Goal: Information Seeking & Learning: Learn about a topic

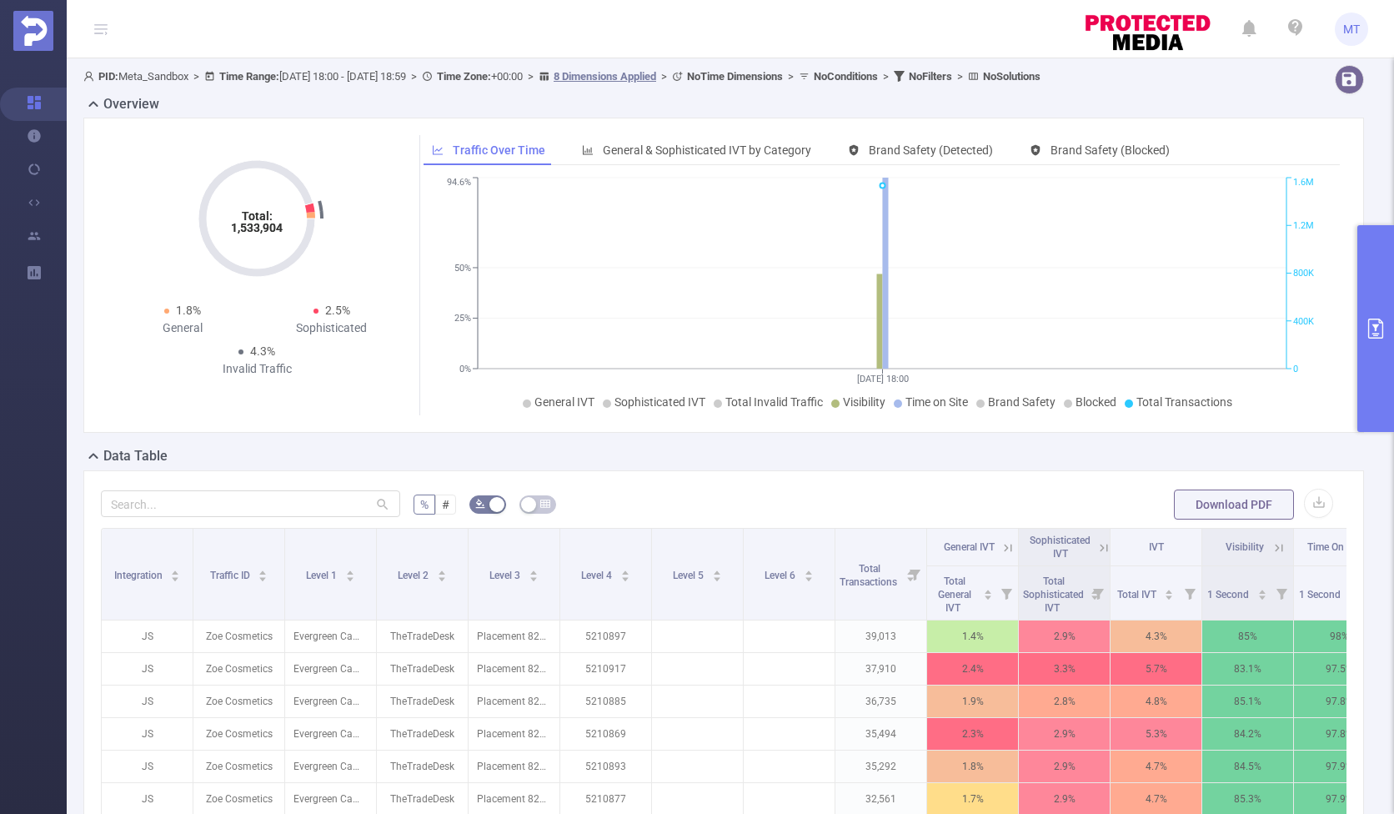
click at [998, 264] on button "primary" at bounding box center [1375, 328] width 37 height 207
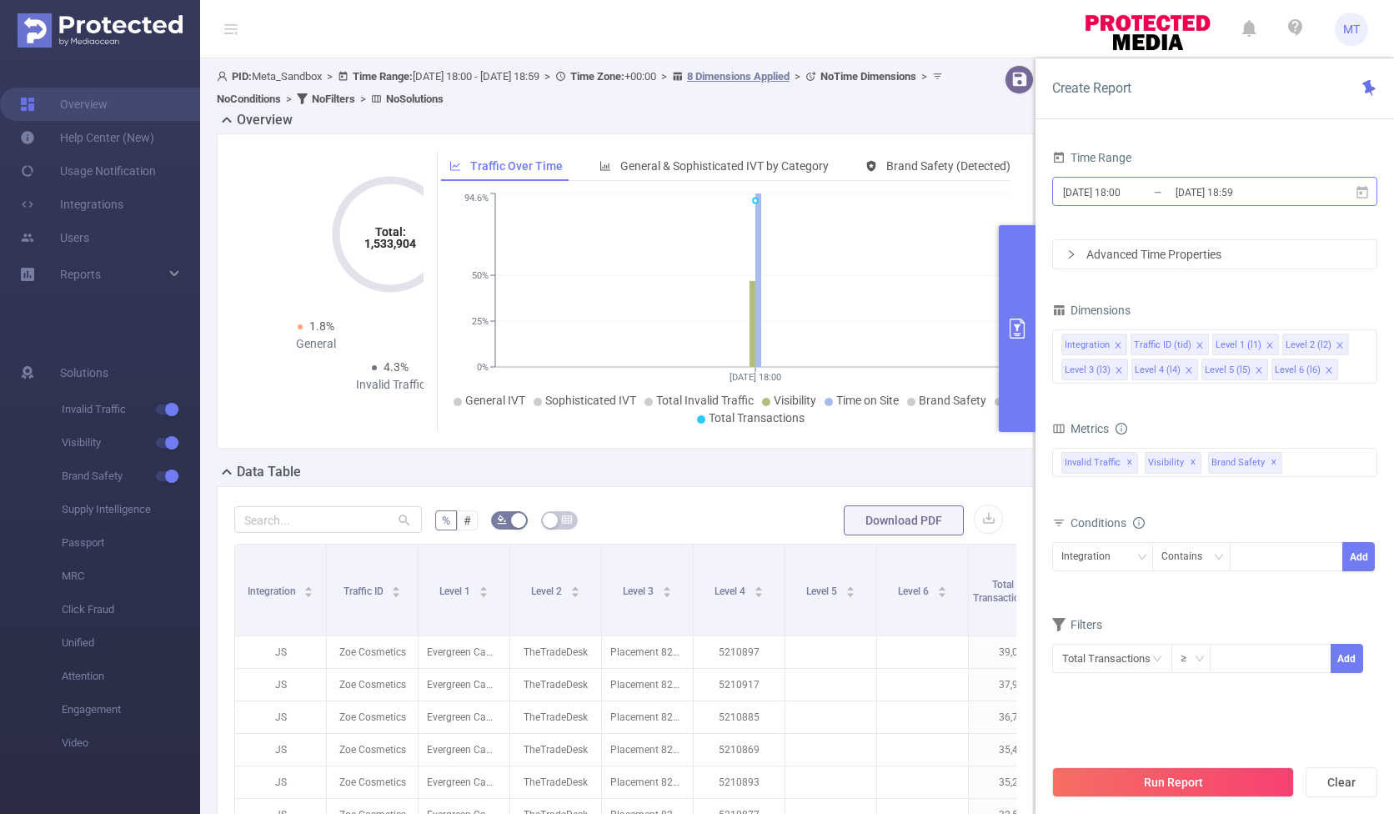
click at [998, 184] on input "[DATE] 18:59" at bounding box center [1241, 192] width 135 height 23
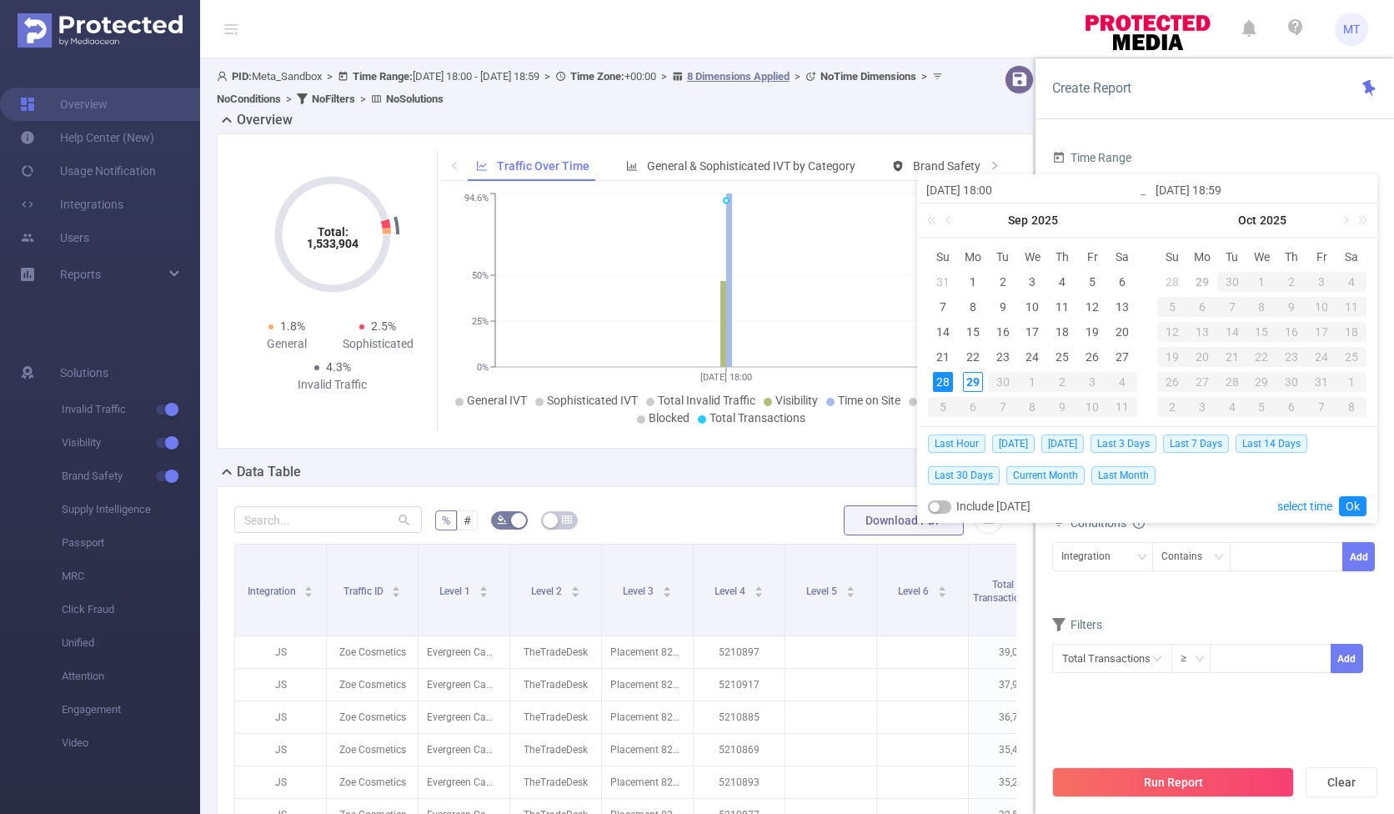
click at [998, 142] on div "Time Range [DATE] 18:00 _ [DATE] 18:59 Advanced Time Properties Dimensions Inte…" at bounding box center [1215, 486] width 359 height 714
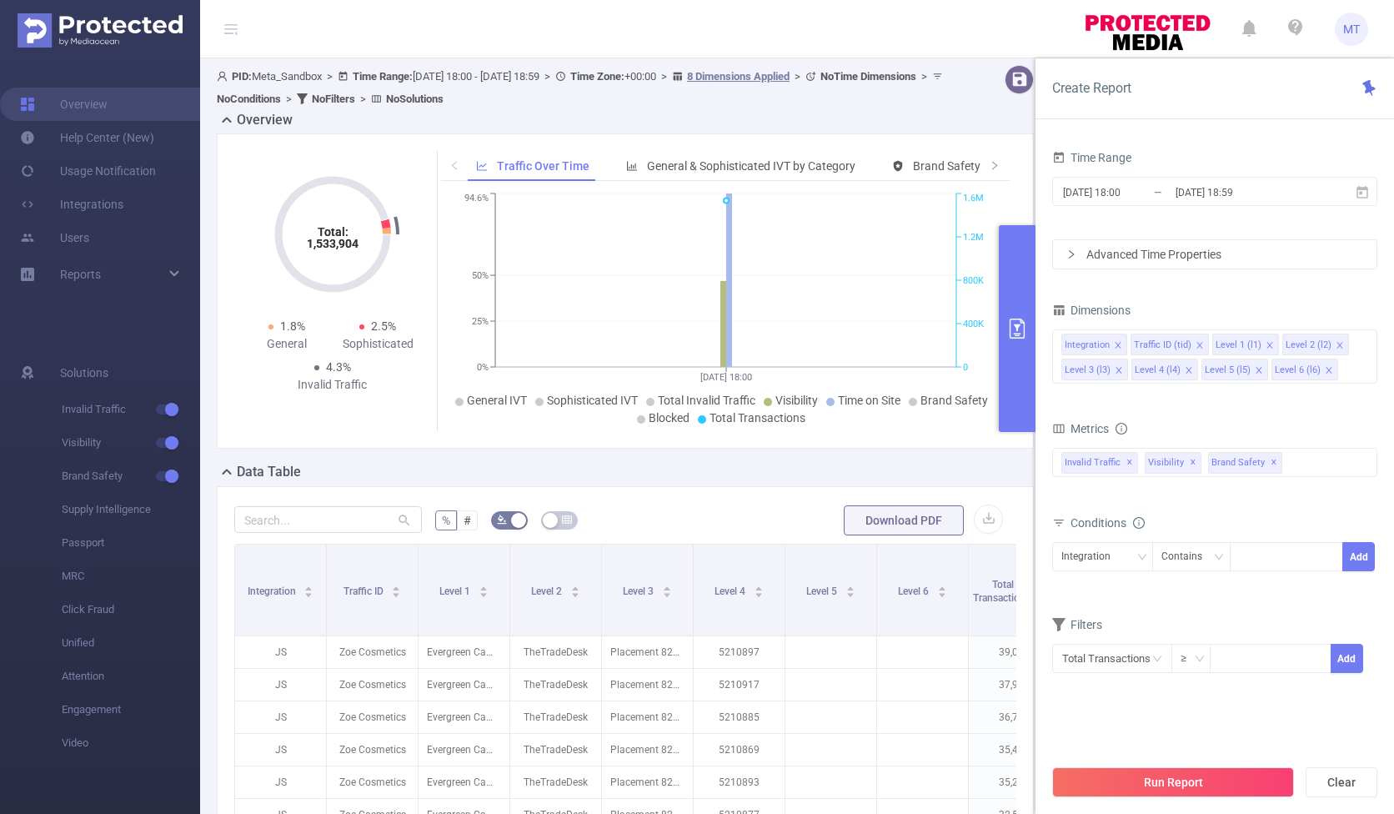
click at [998, 43] on span "MT" at bounding box center [1351, 29] width 17 height 33
click at [998, 122] on link "Logout" at bounding box center [1277, 133] width 183 height 23
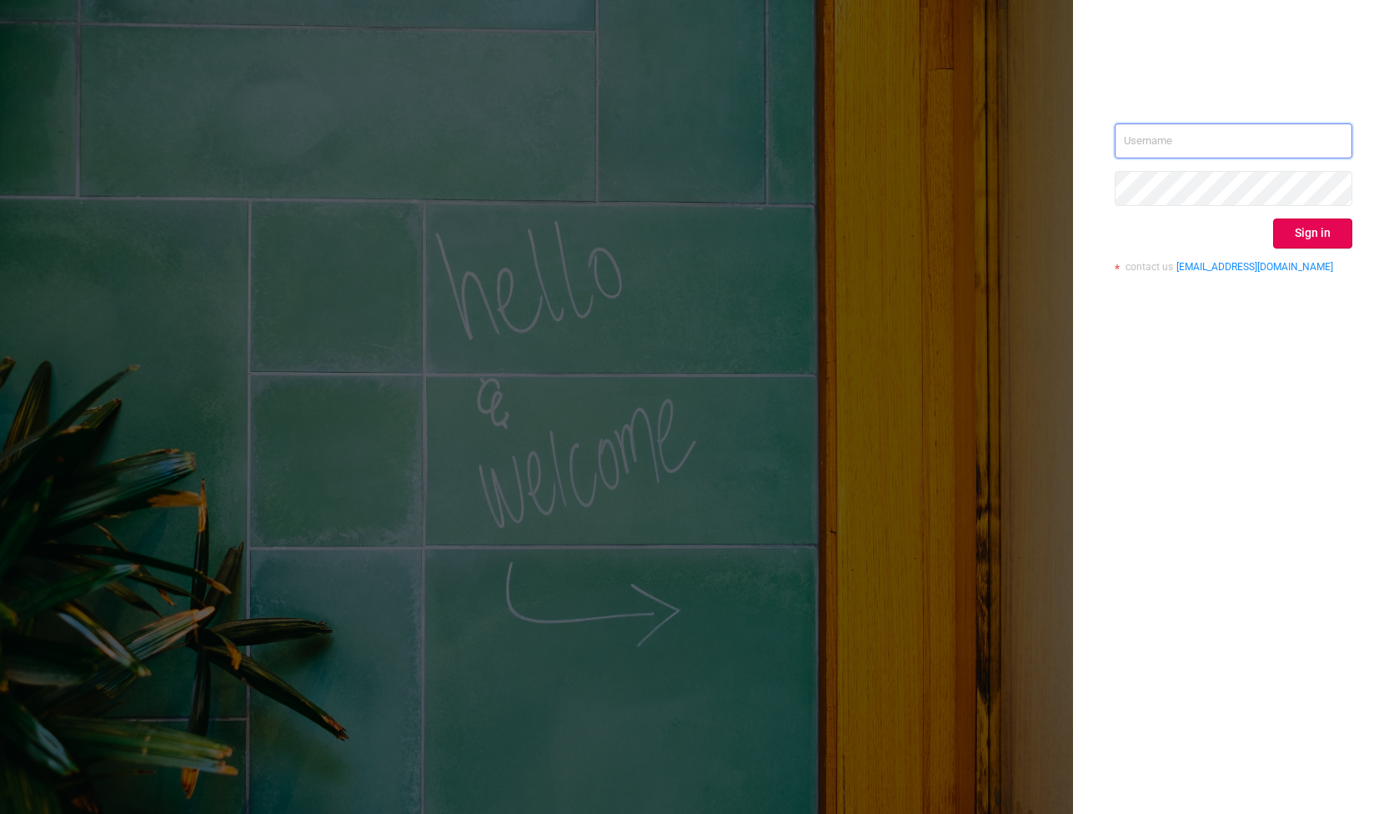
click at [998, 134] on input "text" at bounding box center [1234, 140] width 238 height 35
type input "[EMAIL_ADDRESS][DOMAIN_NAME]"
click at [998, 219] on button "Sign in" at bounding box center [1312, 233] width 79 height 30
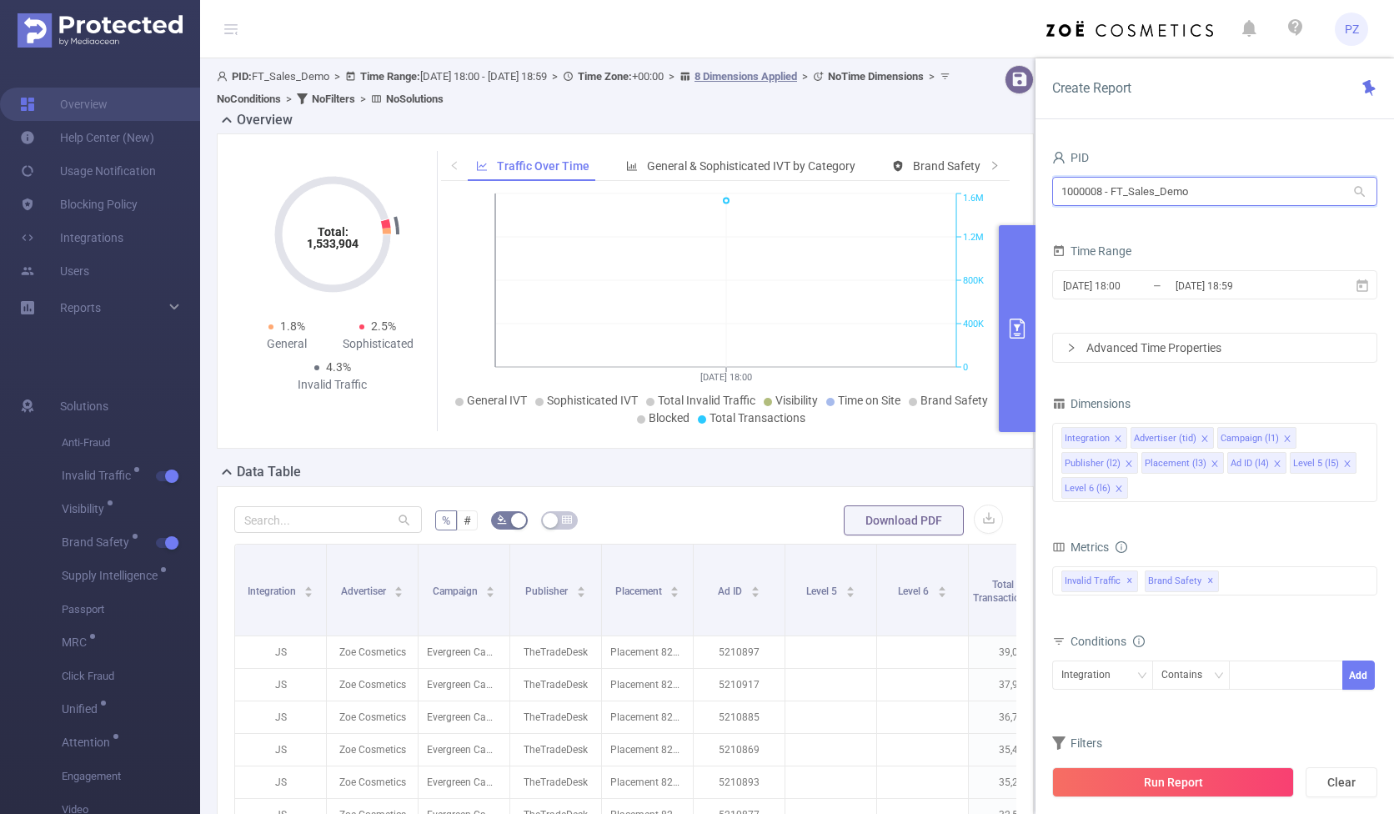
click at [998, 187] on input "1000008 - FT_Sales_Demo" at bounding box center [1214, 191] width 325 height 29
type input "f"
click at [998, 178] on input "yuv" at bounding box center [1214, 191] width 325 height 29
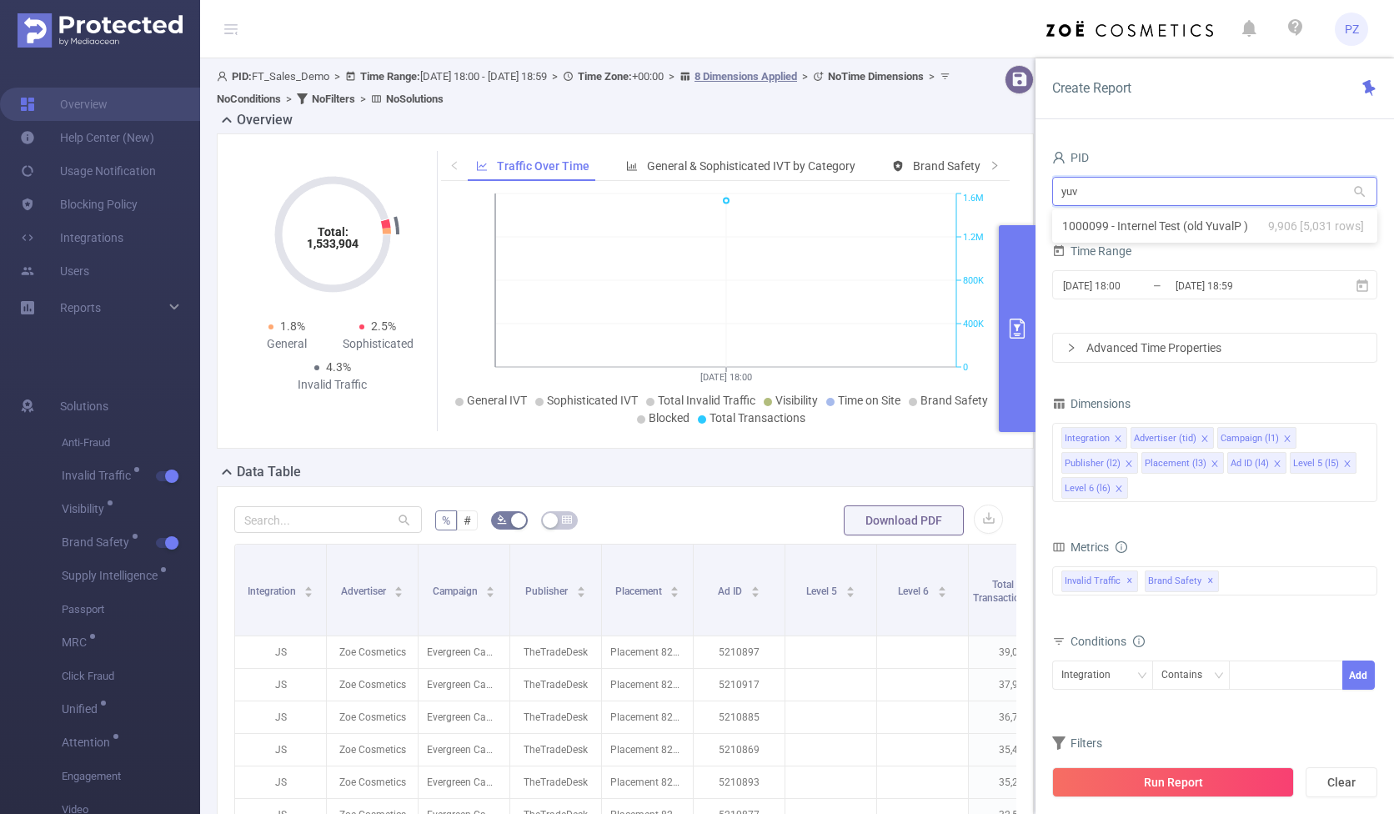
click at [998, 178] on input "yuv" at bounding box center [1214, 191] width 325 height 29
type input "adob"
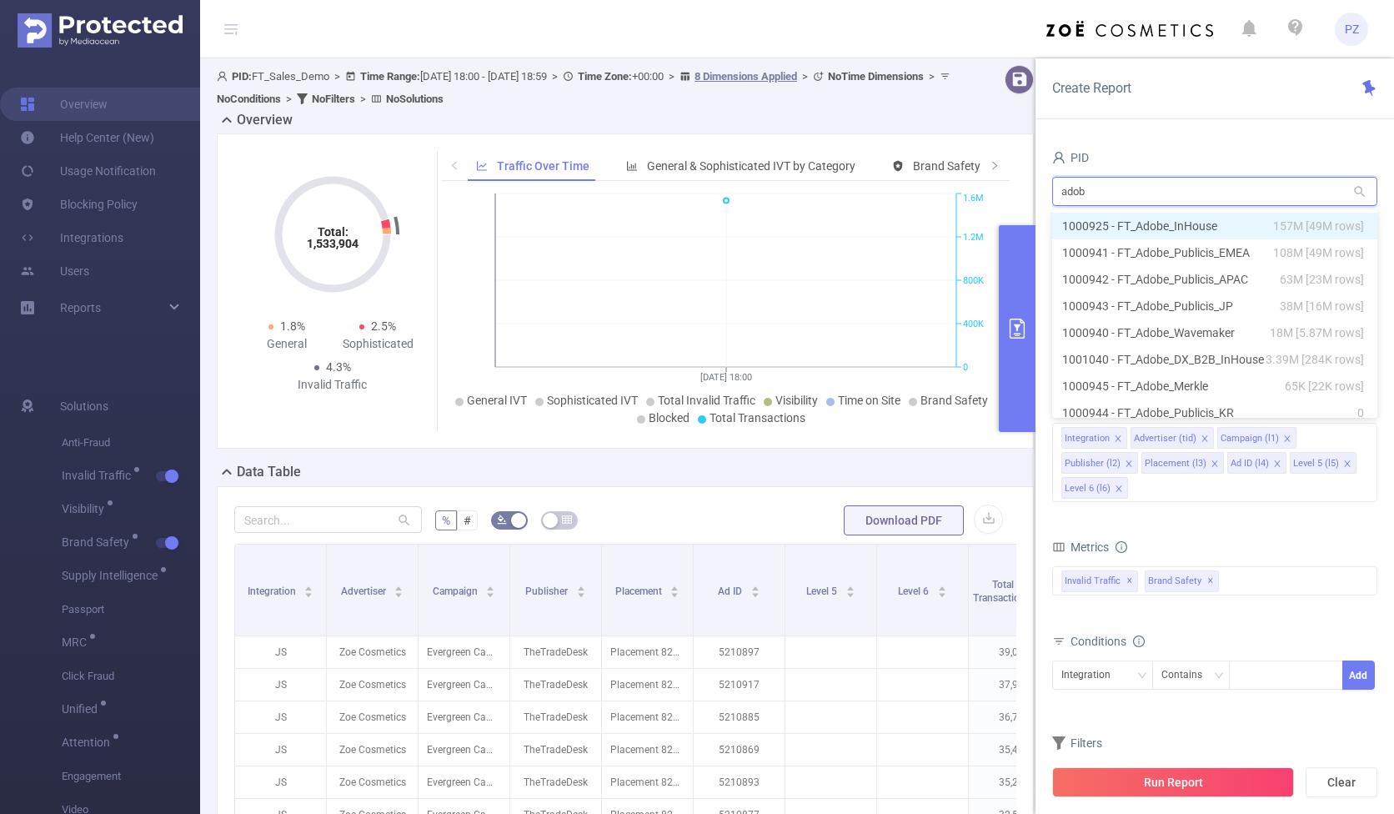
click at [998, 228] on li "1000925 - FT_Adobe_InHouse 157M [49M rows]" at bounding box center [1214, 226] width 325 height 27
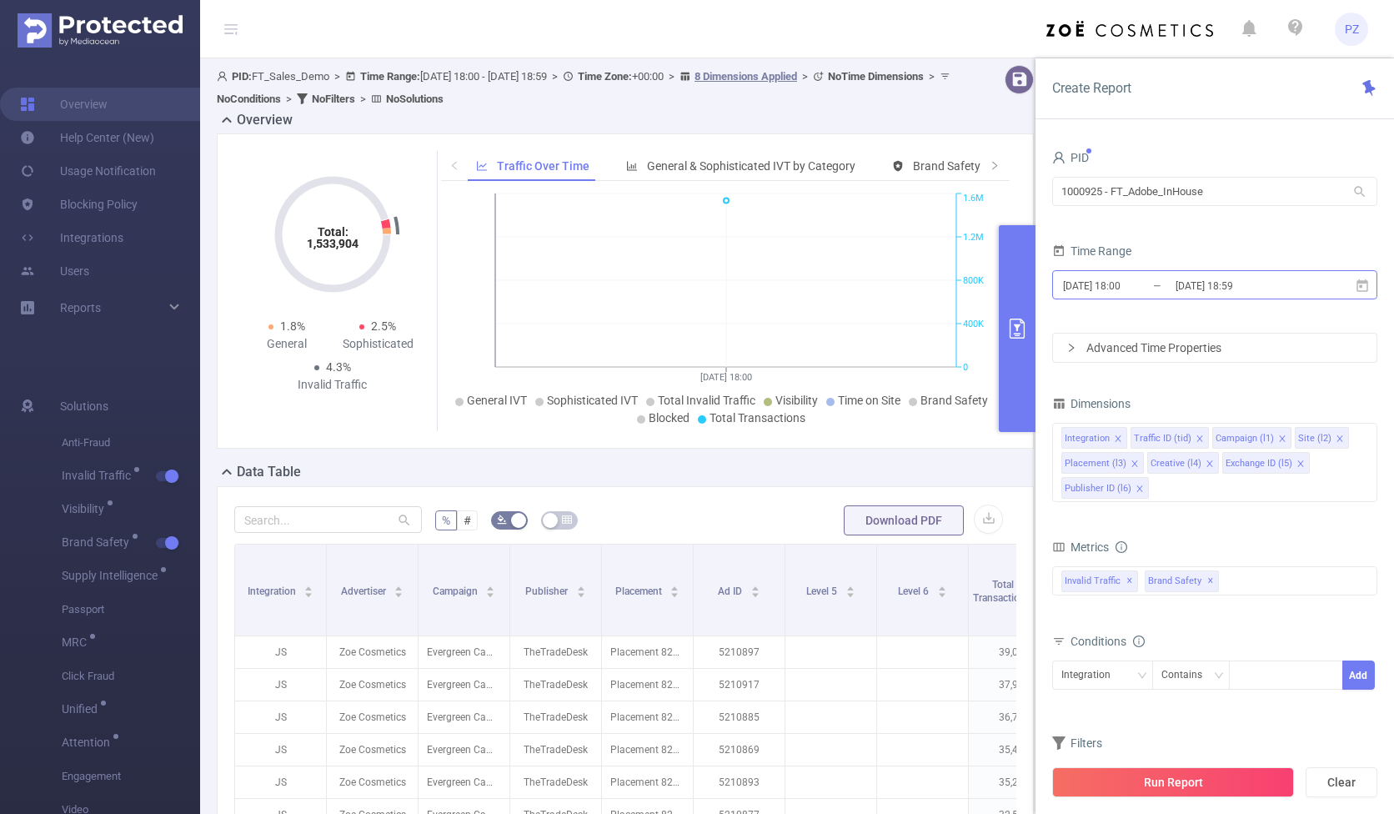
click at [998, 283] on input "[DATE] 18:00" at bounding box center [1128, 285] width 135 height 23
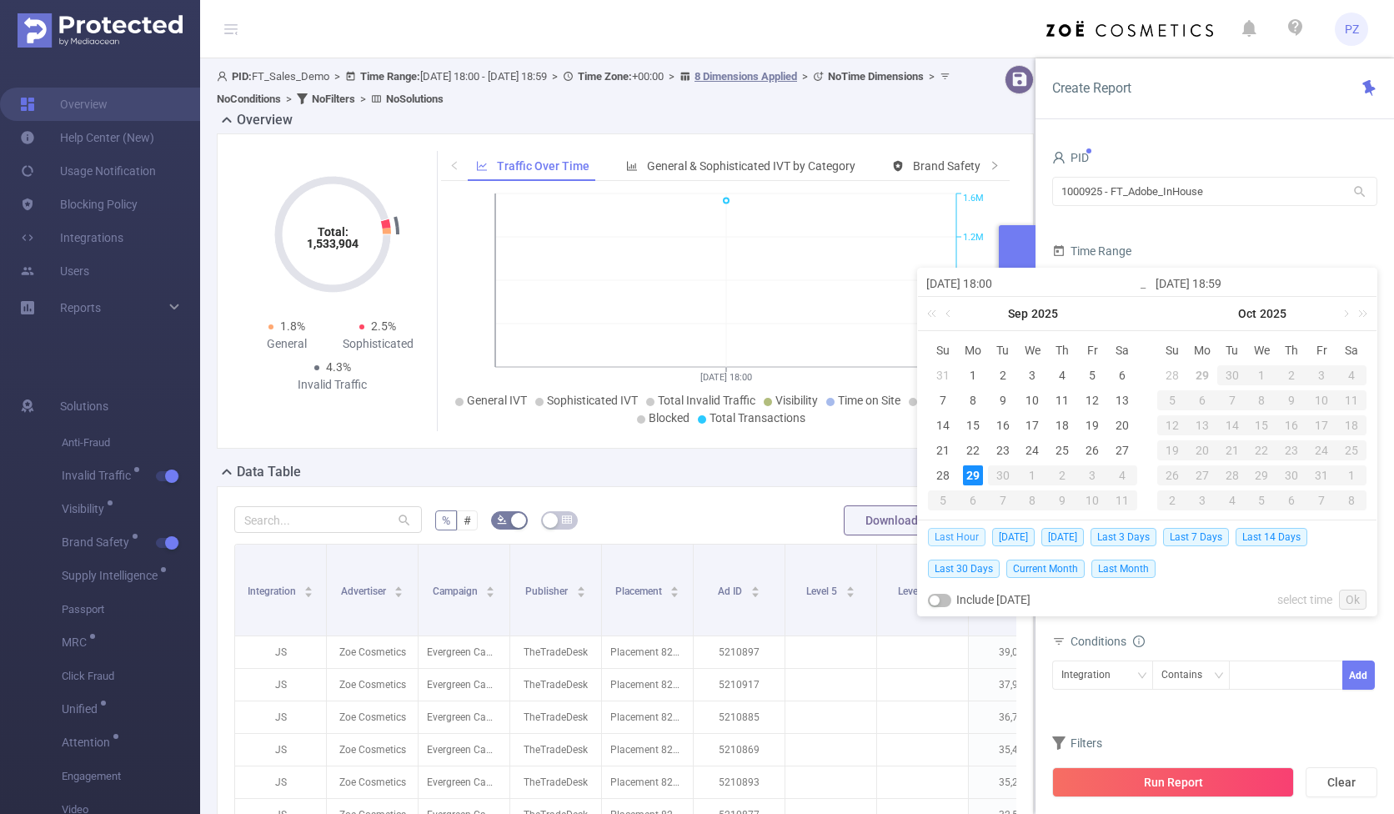
click at [968, 534] on span "Last Hour" at bounding box center [957, 537] width 58 height 18
type input "[DATE] 06:00"
type input "[DATE] 06:59"
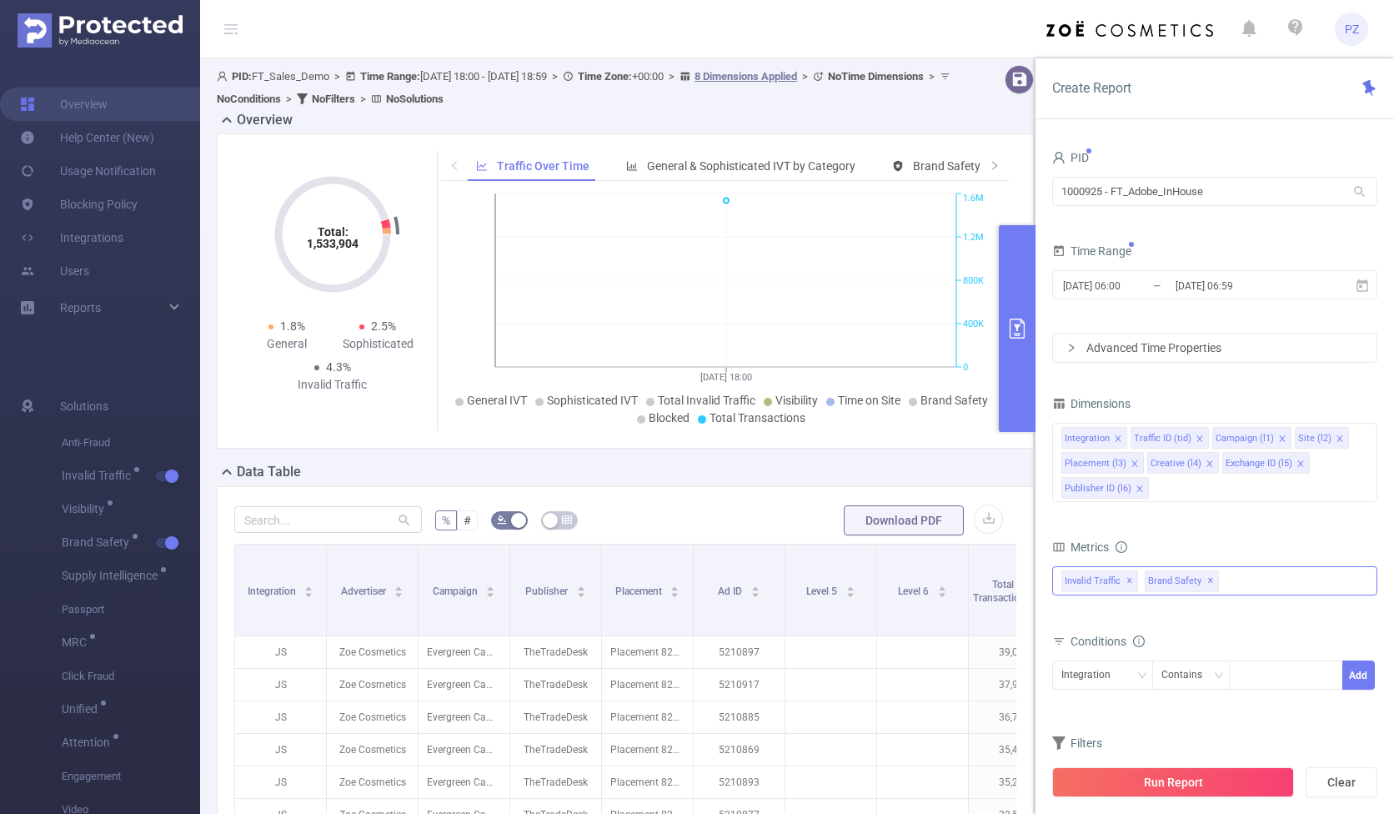
click at [998, 587] on div "Invalid Traffic ✕ Brand Safety ✕" at bounding box center [1214, 580] width 325 height 29
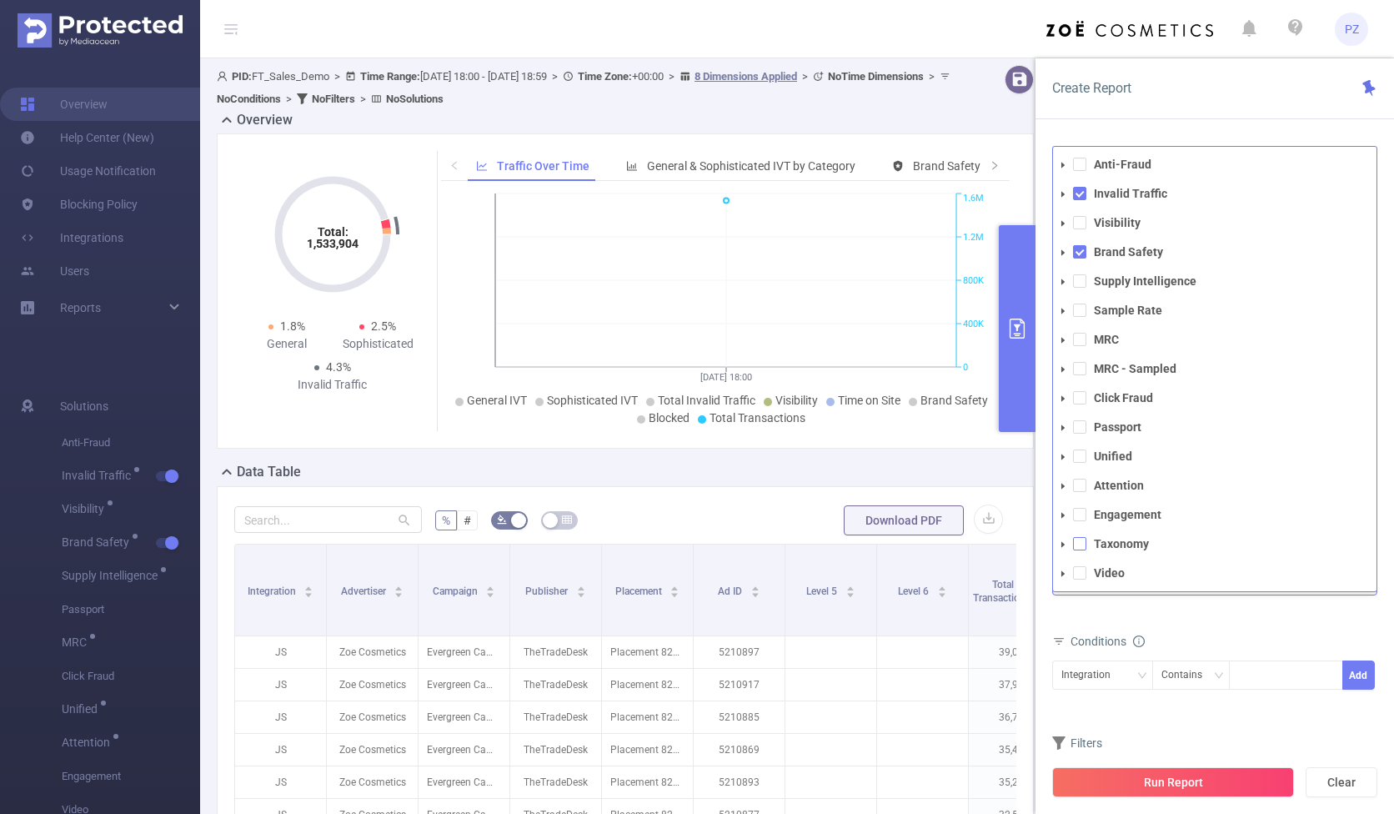
click at [998, 548] on span at bounding box center [1079, 543] width 13 height 13
click at [998, 253] on span at bounding box center [1079, 251] width 13 height 13
click at [998, 185] on li "Invalid Traffic" at bounding box center [1214, 194] width 323 height 23
click at [998, 193] on span at bounding box center [1079, 193] width 13 height 13
click at [998, 603] on div "total Total General IVT Data Centers Disclosed Bots Known Crawlers Irregular Ac…" at bounding box center [1214, 590] width 325 height 49
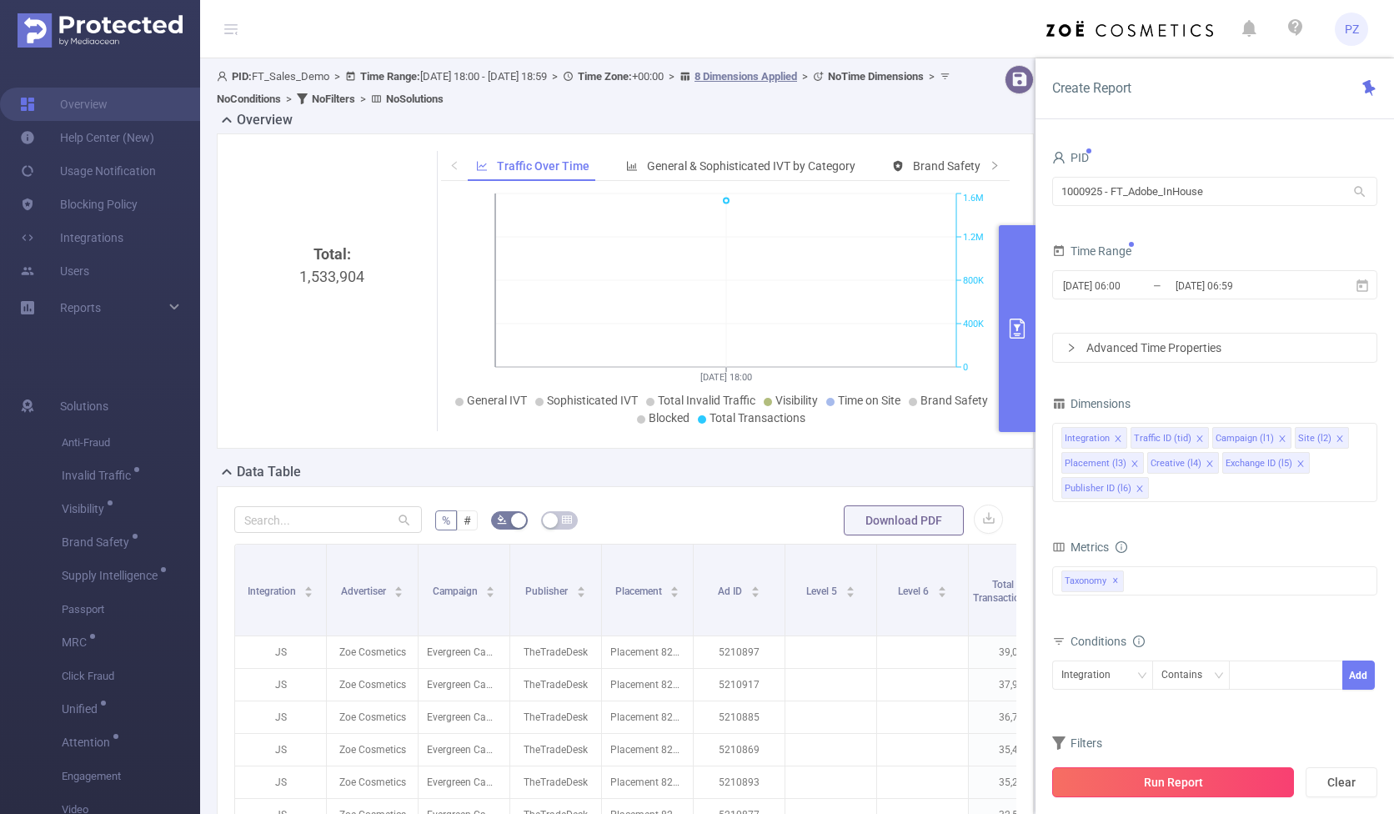
click at [998, 785] on button "Run Report" at bounding box center [1173, 782] width 242 height 30
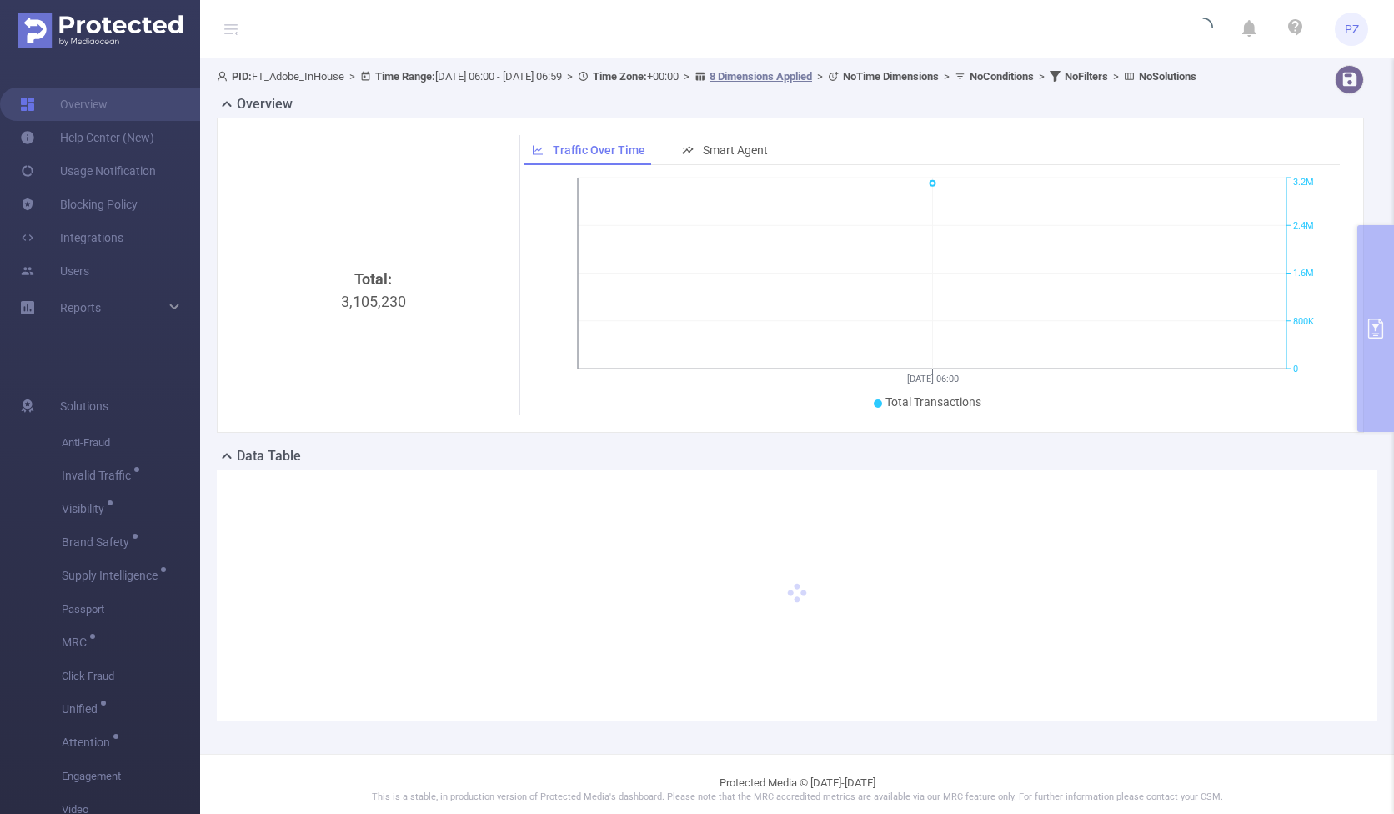
scroll to position [26, 0]
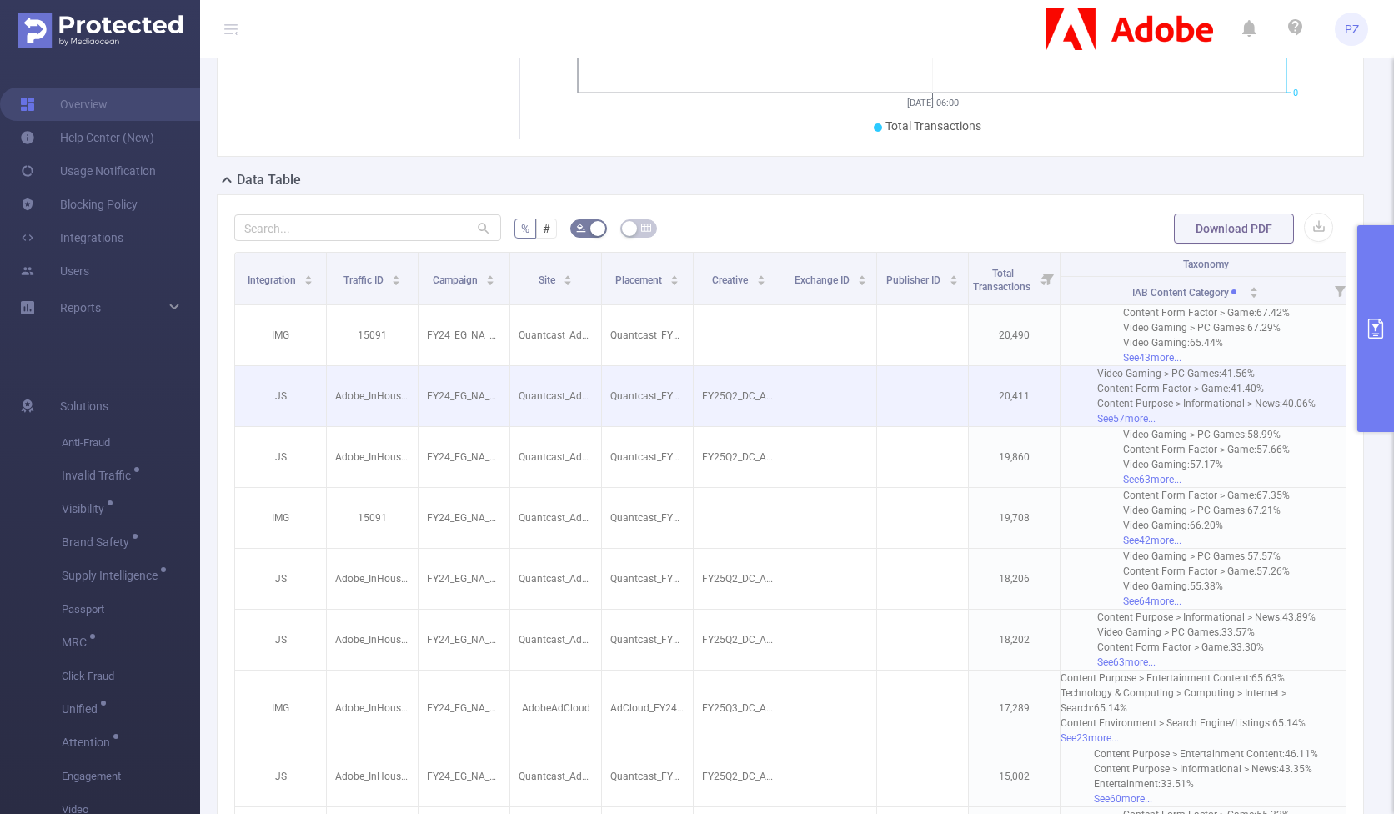
scroll to position [0, 9]
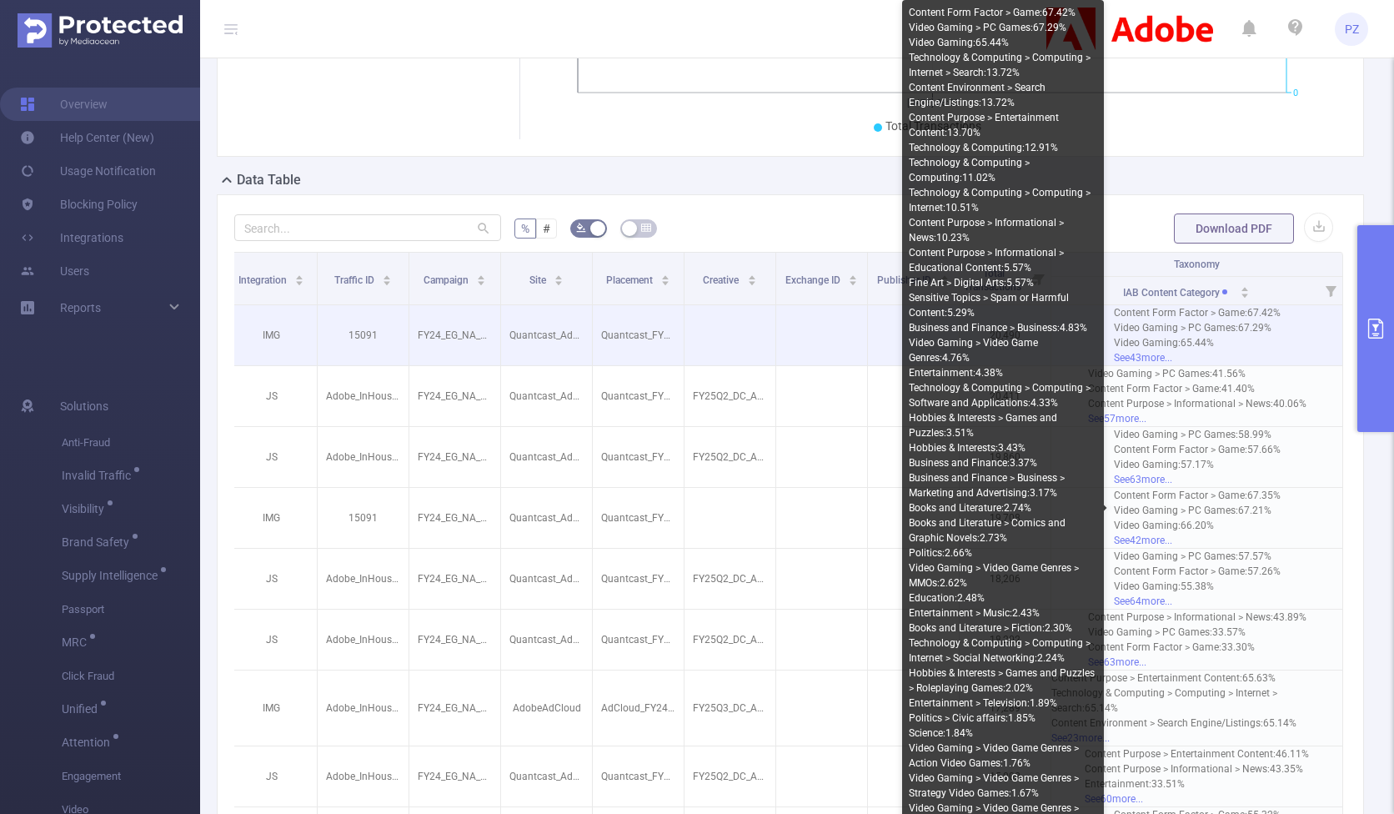
click at [998, 365] on div "See 43 more..." at bounding box center [1197, 357] width 167 height 15
drag, startPoint x: 1218, startPoint y: 359, endPoint x: 1181, endPoint y: 359, distance: 37.5
click at [998, 350] on div "Video Gaming : 65.44%" at bounding box center [1197, 342] width 167 height 15
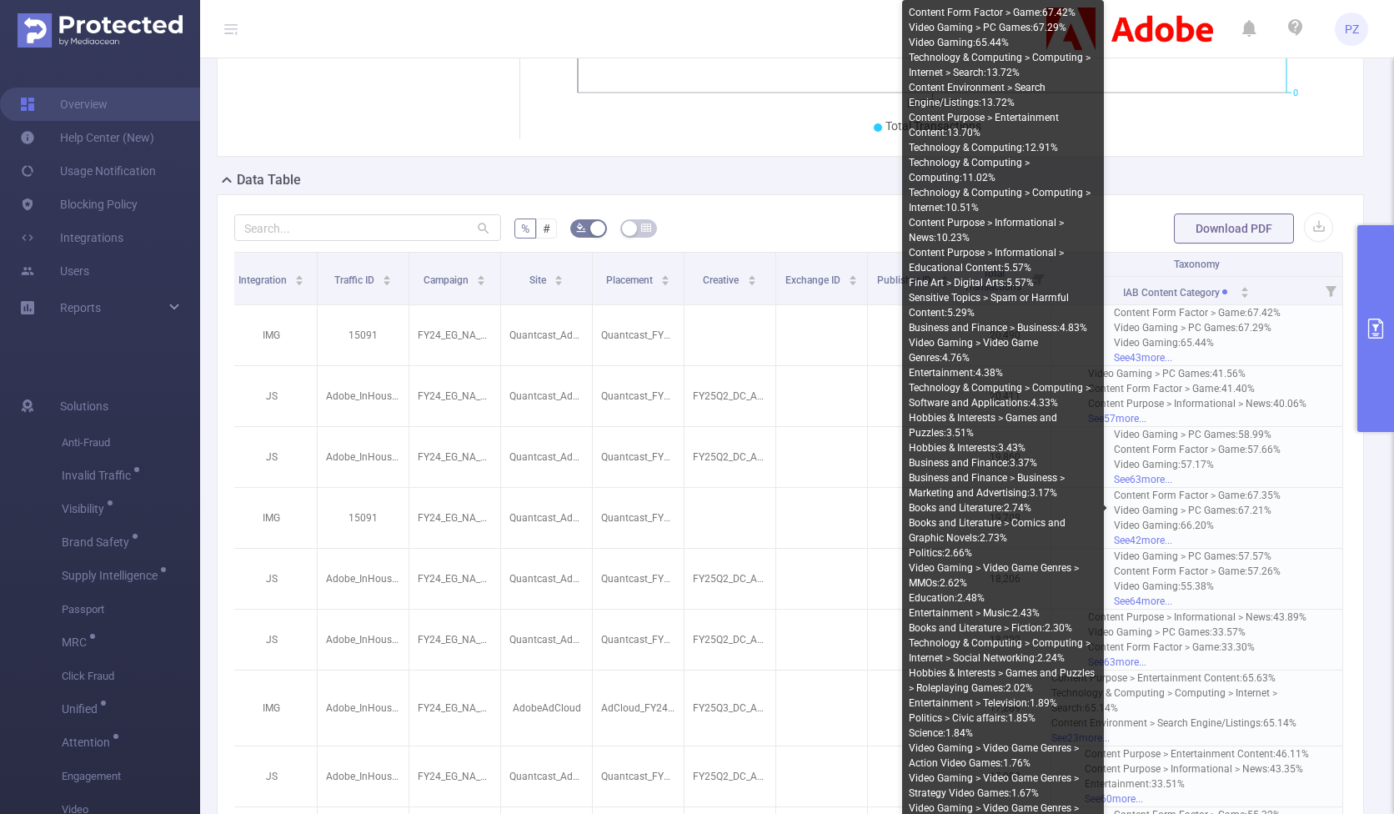
click at [800, 237] on form "% # Download PDF" at bounding box center [790, 228] width 1112 height 33
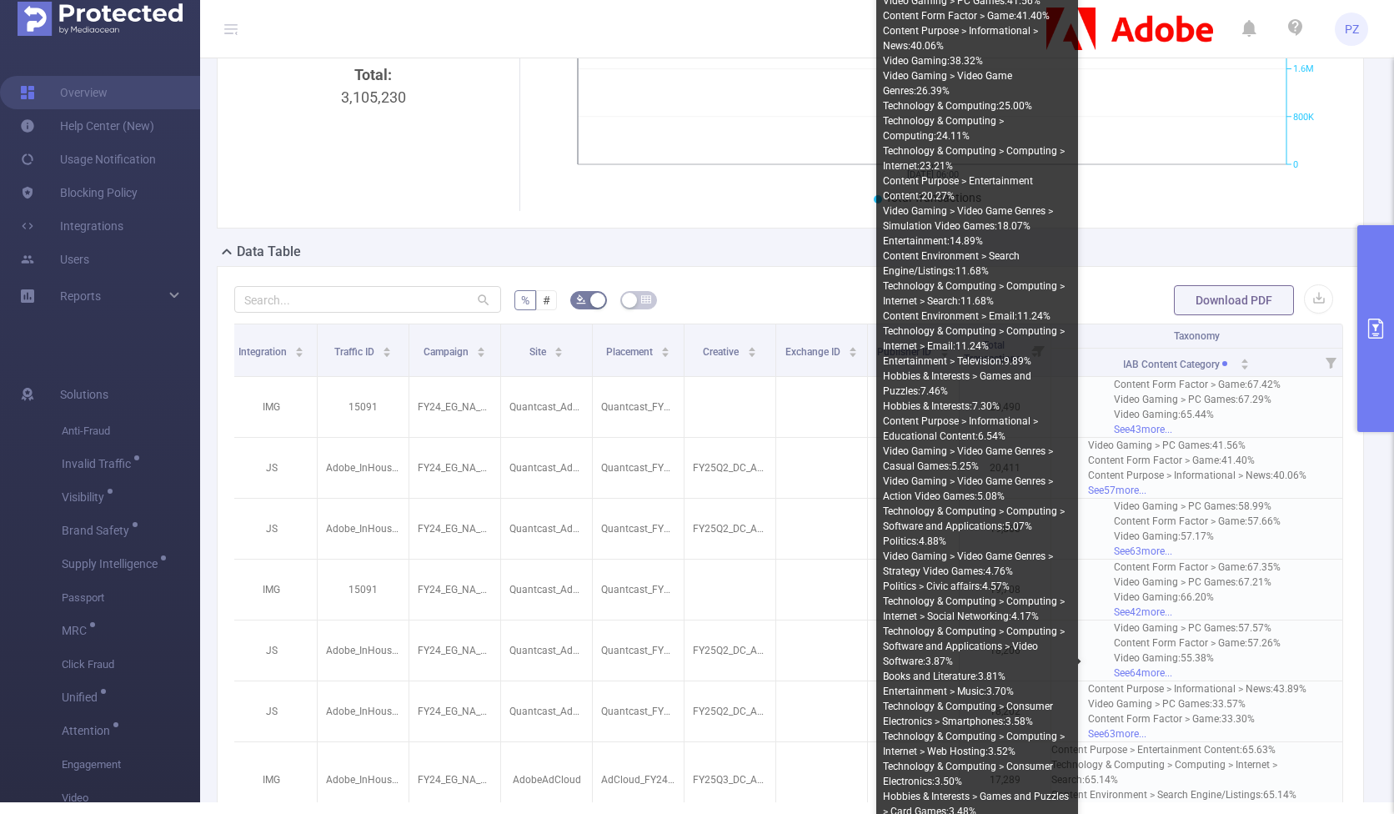
scroll to position [0, 0]
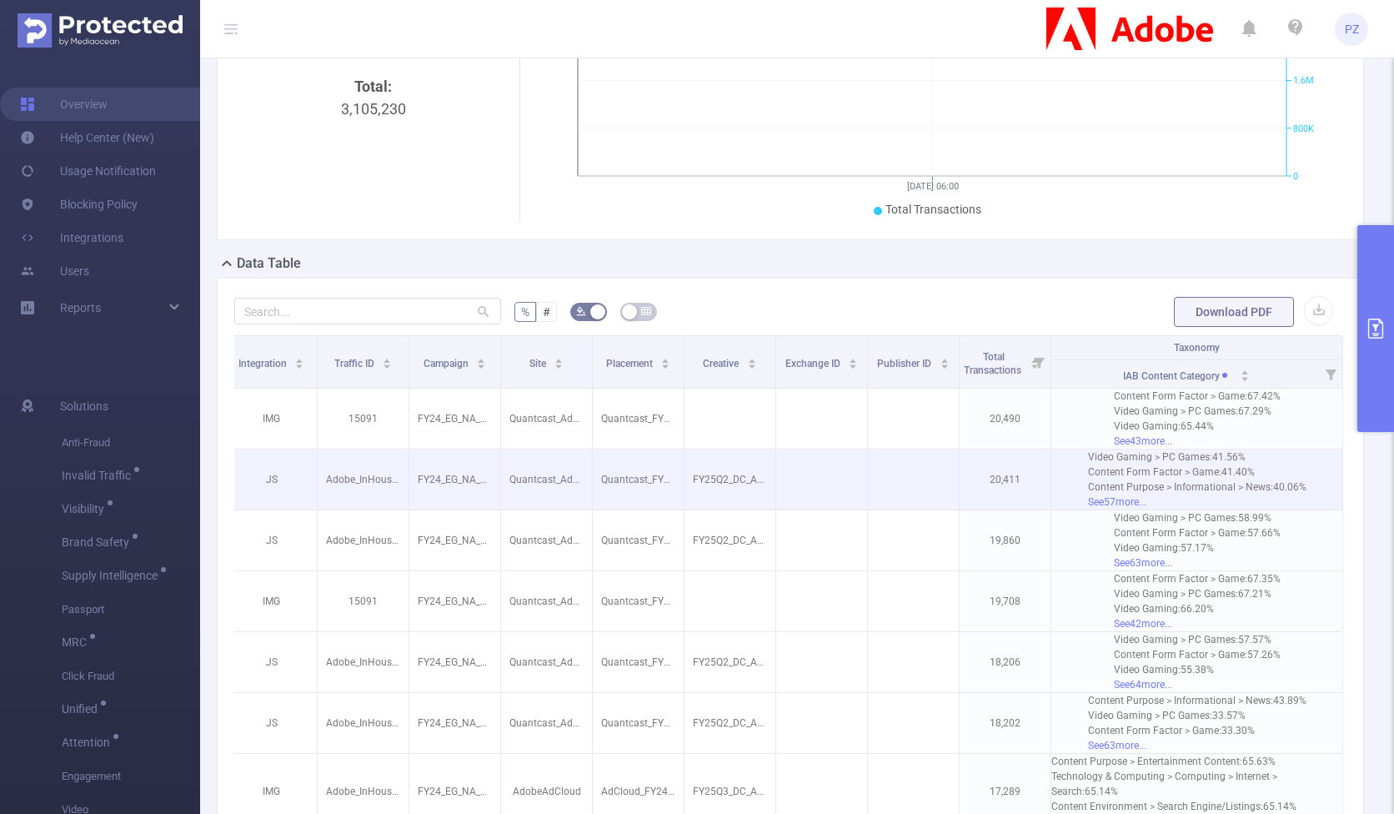
click at [820, 488] on p at bounding box center [821, 479] width 91 height 17
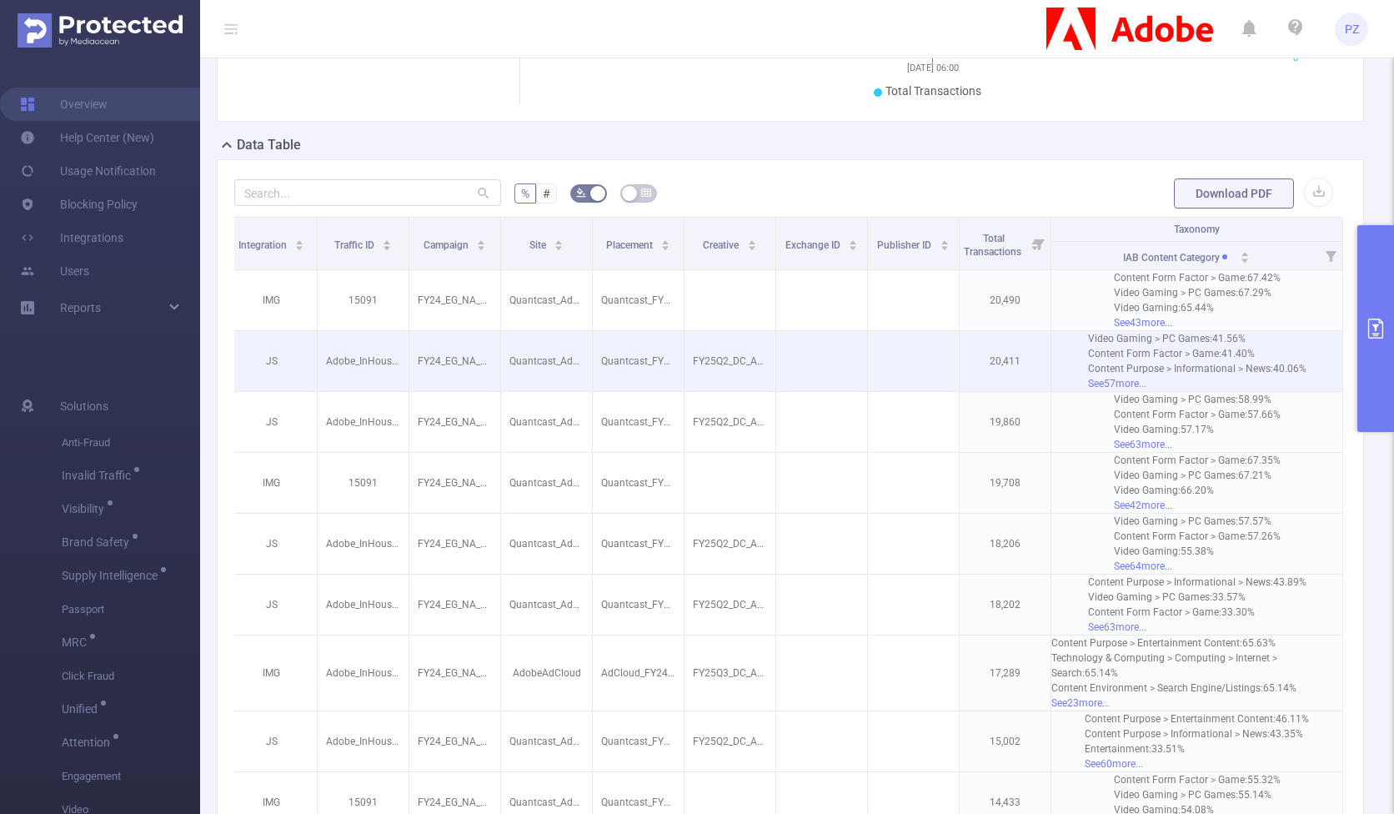
scroll to position [305, 0]
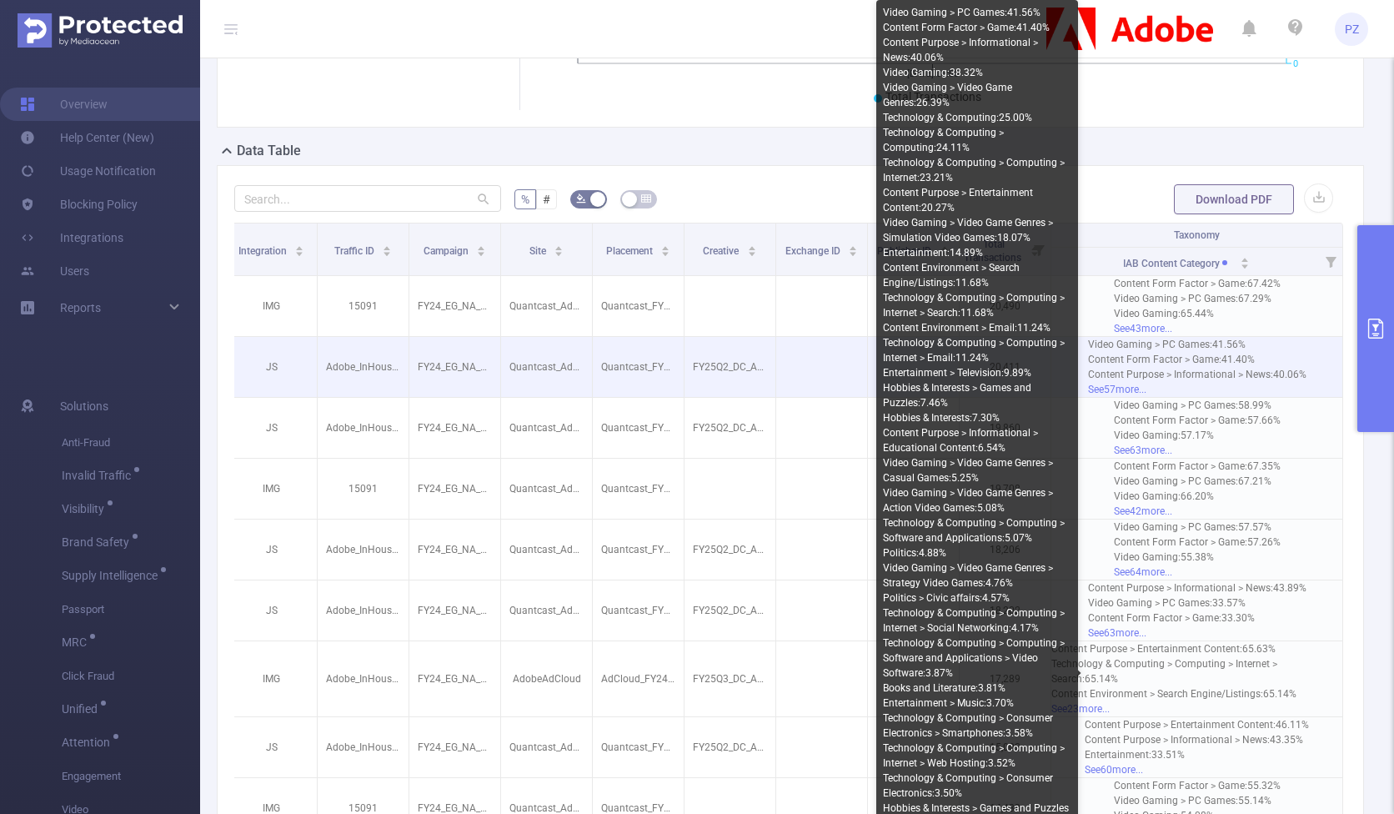
click at [998, 352] on div "Video Gaming > PC Games : 41.56%" at bounding box center [1197, 344] width 218 height 15
click at [998, 382] on div "Content Purpose > Informational > News : 40.06%" at bounding box center [1197, 374] width 218 height 15
click at [998, 367] on div "Content Form Factor > Game : 41.40%" at bounding box center [1197, 359] width 218 height 15
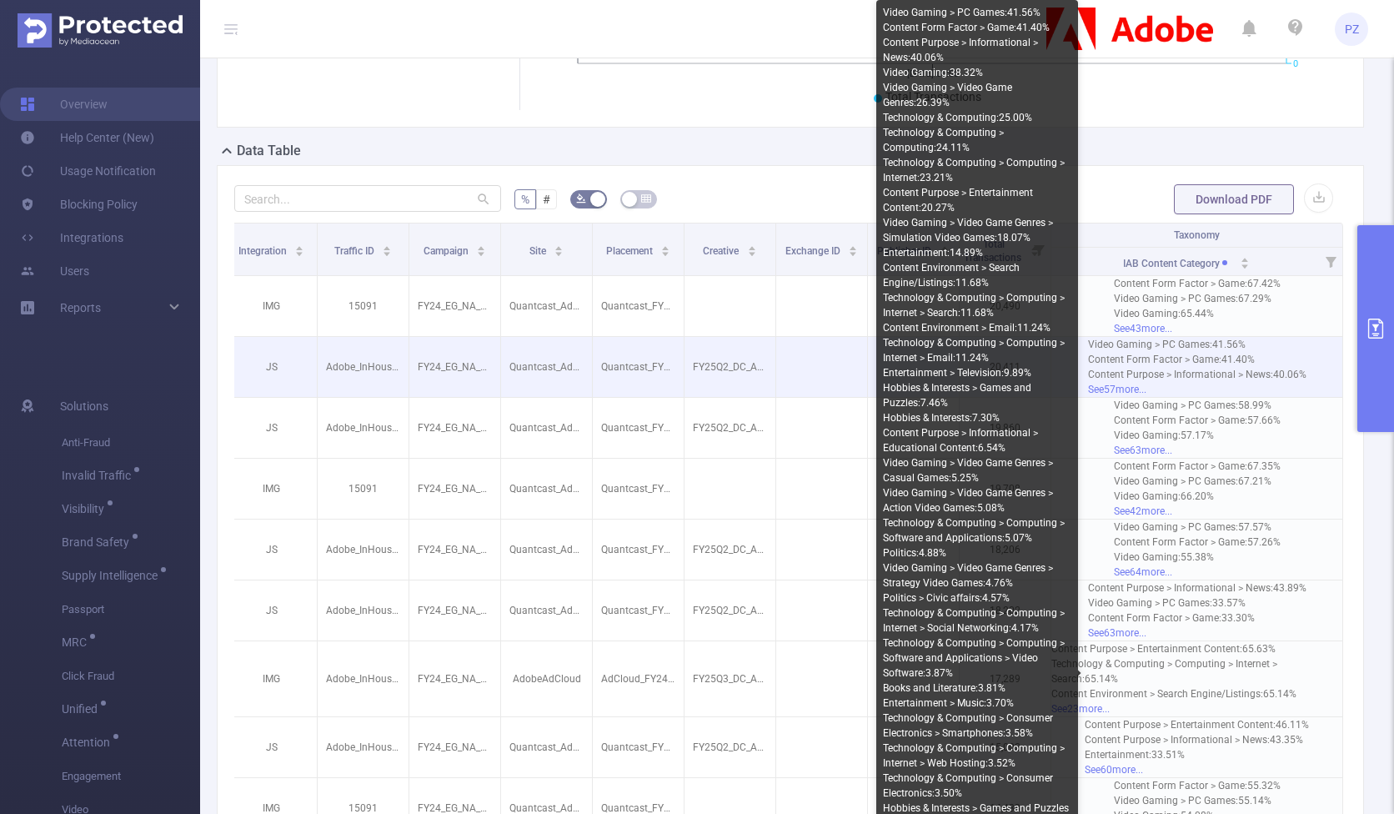
click at [998, 367] on div "Content Form Factor > Game : 41.40%" at bounding box center [1197, 359] width 218 height 15
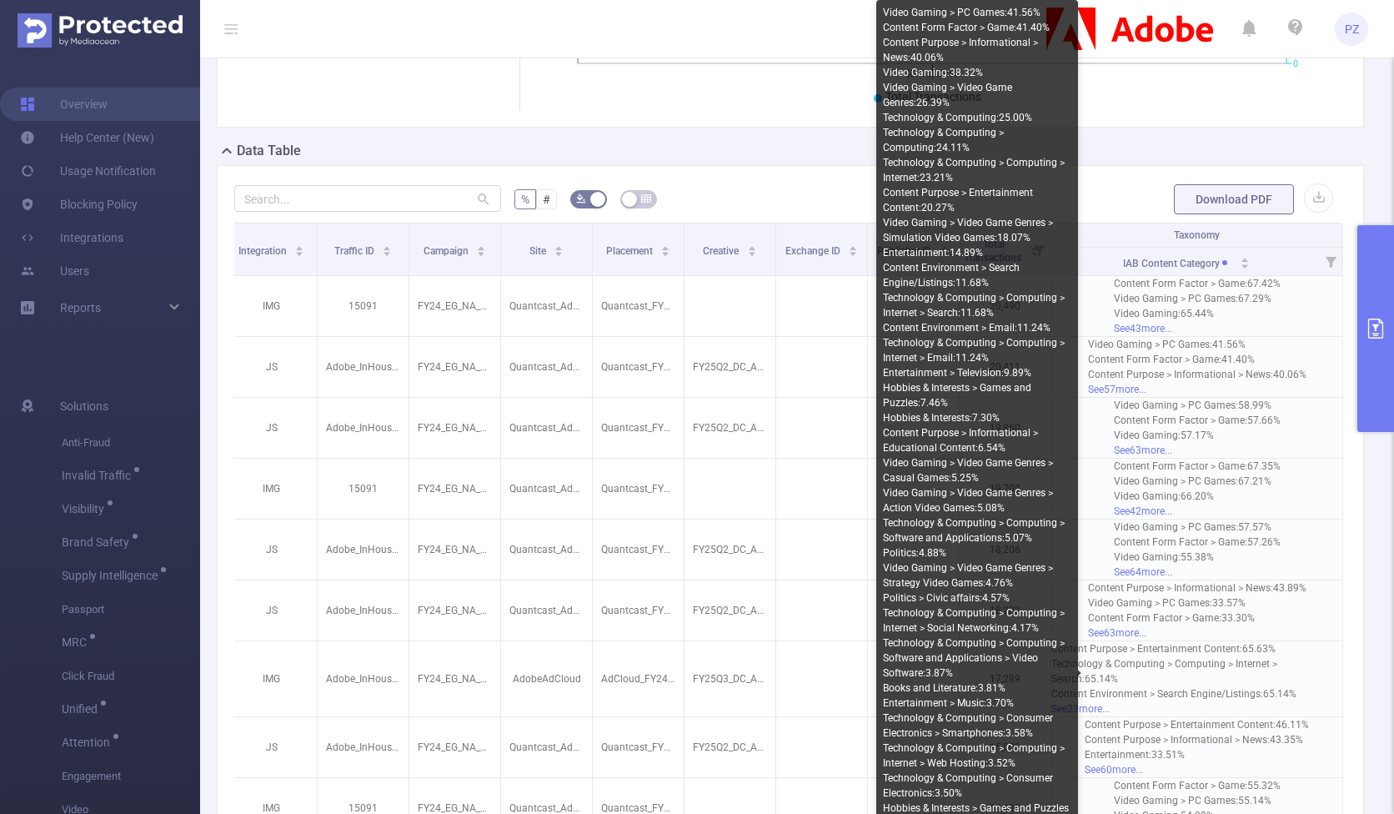
click at [970, 465] on div "Video Gaming > Video Game Genres > Casual Games : 5.25%" at bounding box center [977, 470] width 188 height 30
drag, startPoint x: 970, startPoint y: 465, endPoint x: 1031, endPoint y: 467, distance: 60.9
click at [998, 467] on div "Video Gaming > Video Game Genres > Casual Games : 5.25%" at bounding box center [977, 470] width 188 height 30
click at [920, 478] on div "Video Gaming > Video Game Genres > Casual Games : 5.25%" at bounding box center [977, 470] width 188 height 30
drag, startPoint x: 920, startPoint y: 478, endPoint x: 899, endPoint y: 479, distance: 20.9
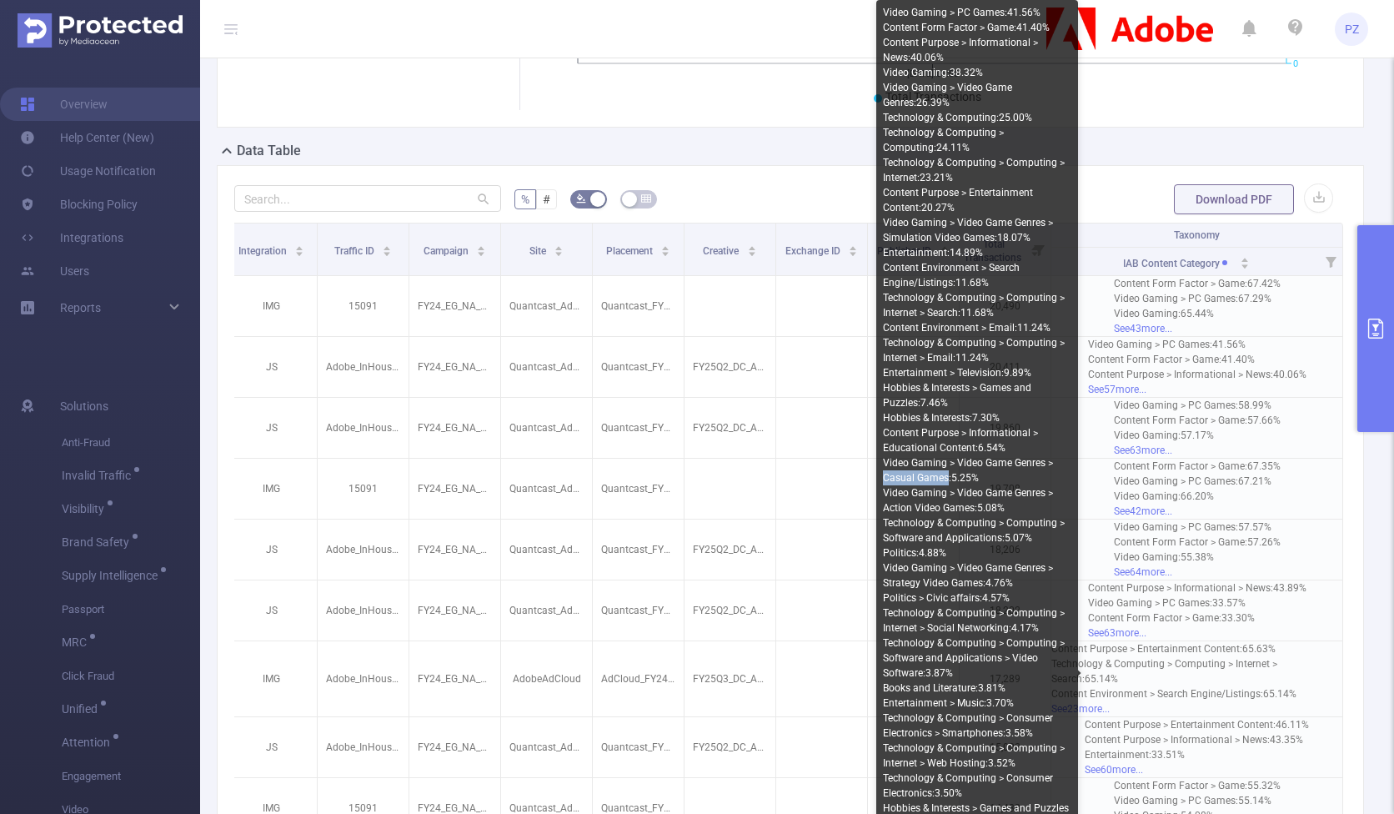
click at [899, 478] on div "Video Gaming > Video Game Genres > Casual Games : 5.25%" at bounding box center [977, 470] width 188 height 30
click at [902, 469] on div "Video Gaming > Video Game Genres > Casual Games : 5.25%" at bounding box center [977, 470] width 188 height 30
drag, startPoint x: 902, startPoint y: 469, endPoint x: 934, endPoint y: 468, distance: 31.7
click at [933, 468] on div "Video Gaming > Video Game Genres > Casual Games : 5.25%" at bounding box center [977, 470] width 188 height 30
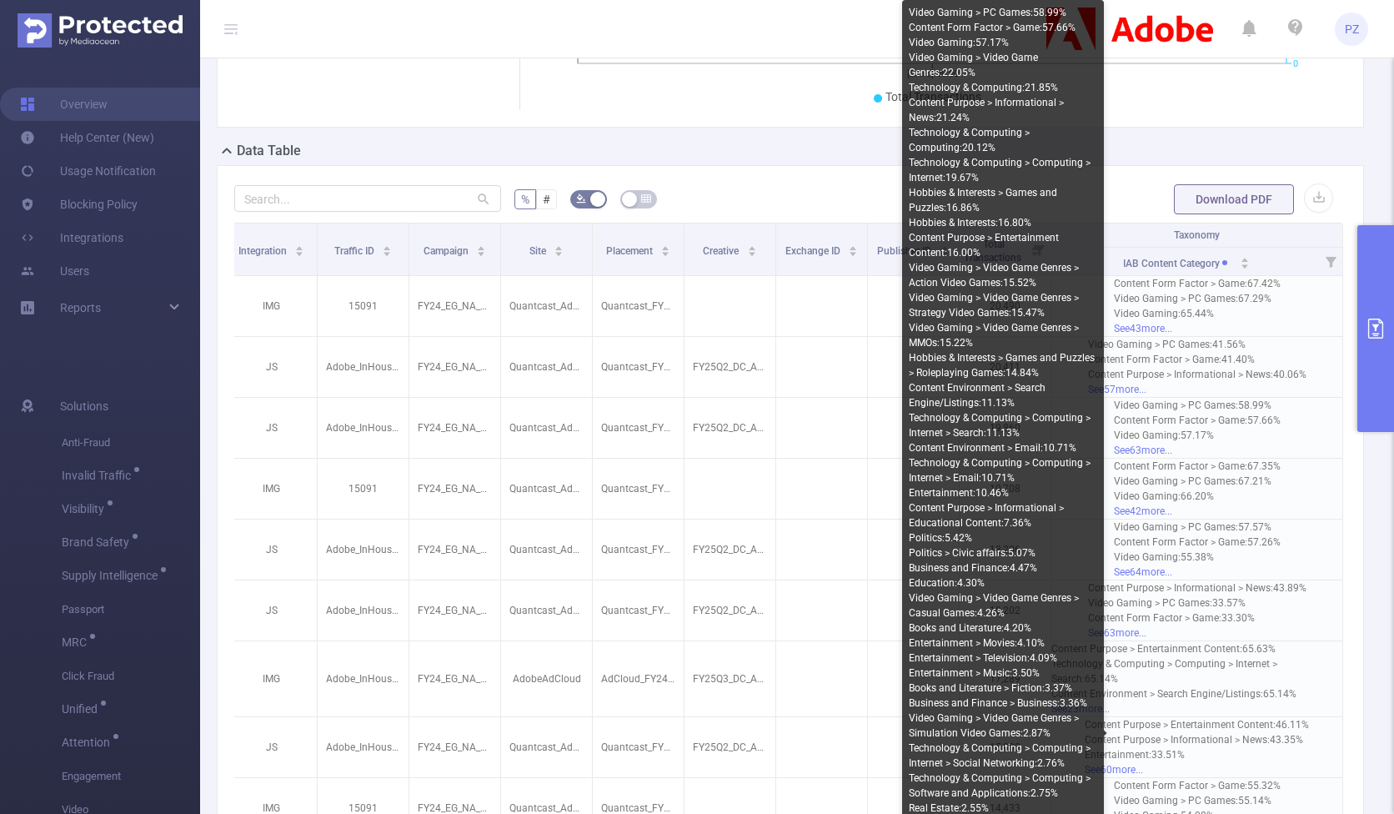
click at [998, 102] on div "Content Purpose > Informational > News : 21.24%" at bounding box center [1003, 110] width 188 height 30
drag, startPoint x: 1086, startPoint y: 102, endPoint x: 938, endPoint y: 106, distance: 148.5
click at [938, 106] on div "Content Purpose > Informational > News : 21.24%" at bounding box center [1003, 110] width 188 height 30
drag, startPoint x: 939, startPoint y: 113, endPoint x: 907, endPoint y: 108, distance: 32.0
click at [906, 108] on div "Video Gaming > PC Games : 58.99% Content Form Factor > Game : 57.66% Video Gami…" at bounding box center [1003, 733] width 202 height 1466
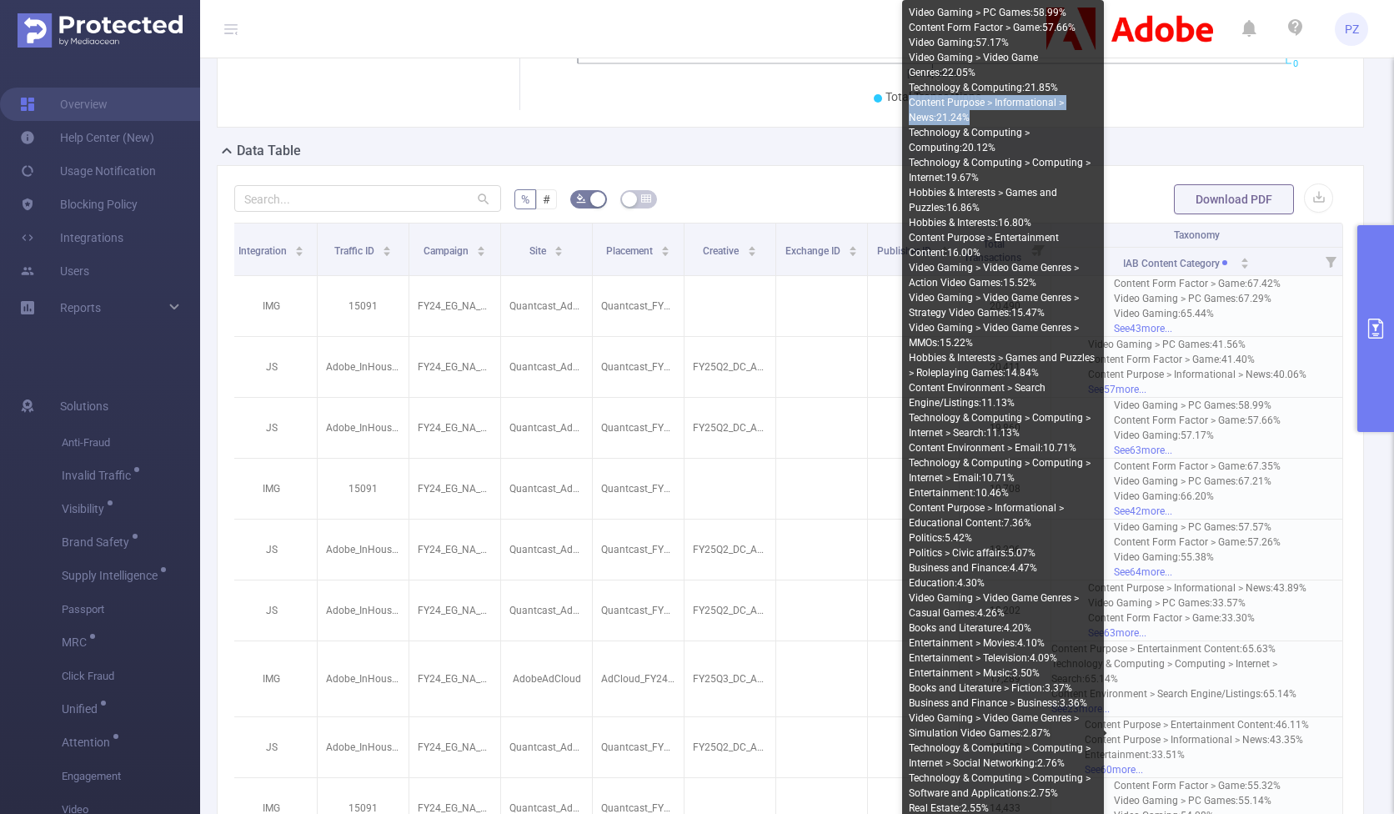
click at [932, 122] on div "Content Purpose > Informational > News : 21.24%" at bounding box center [1003, 110] width 188 height 30
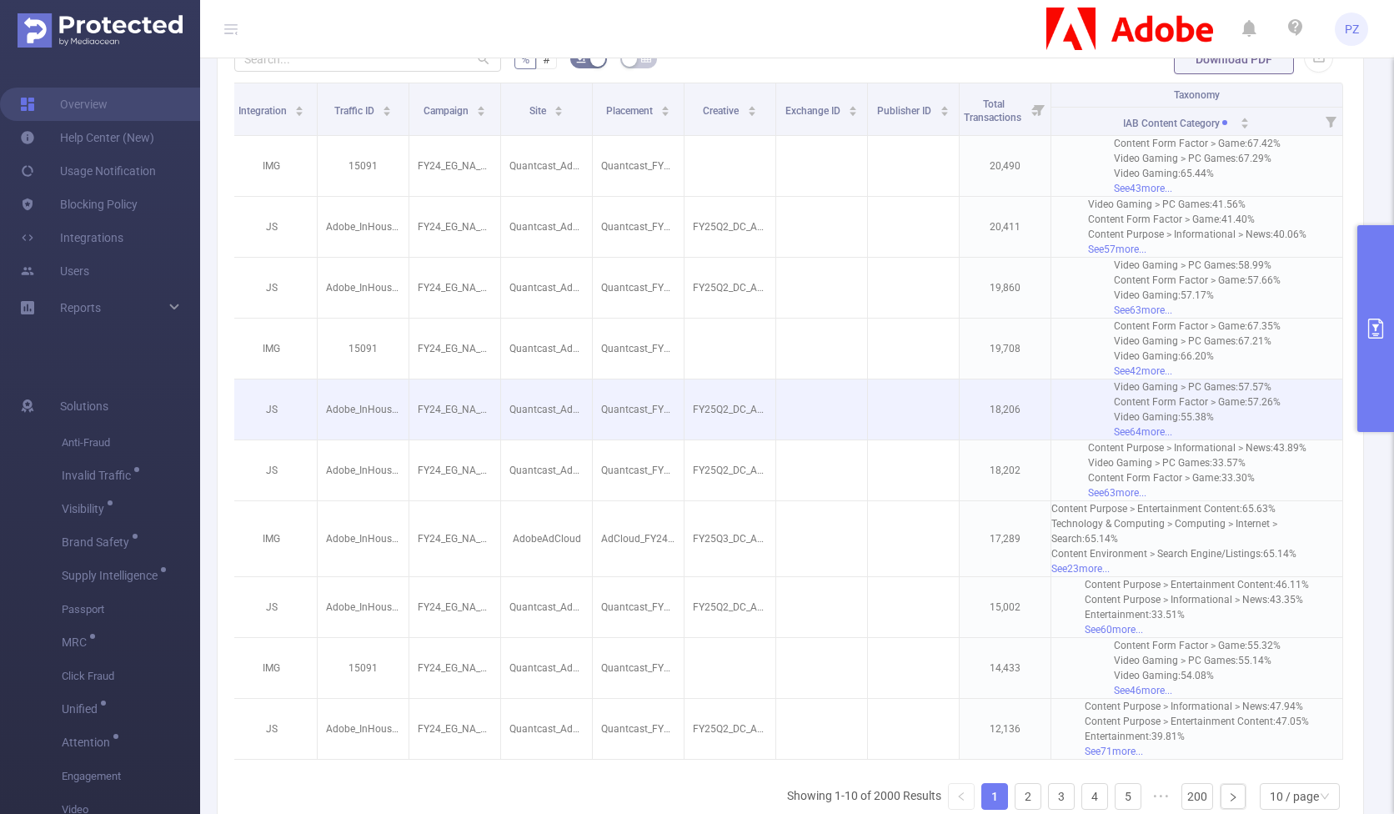
scroll to position [437, 0]
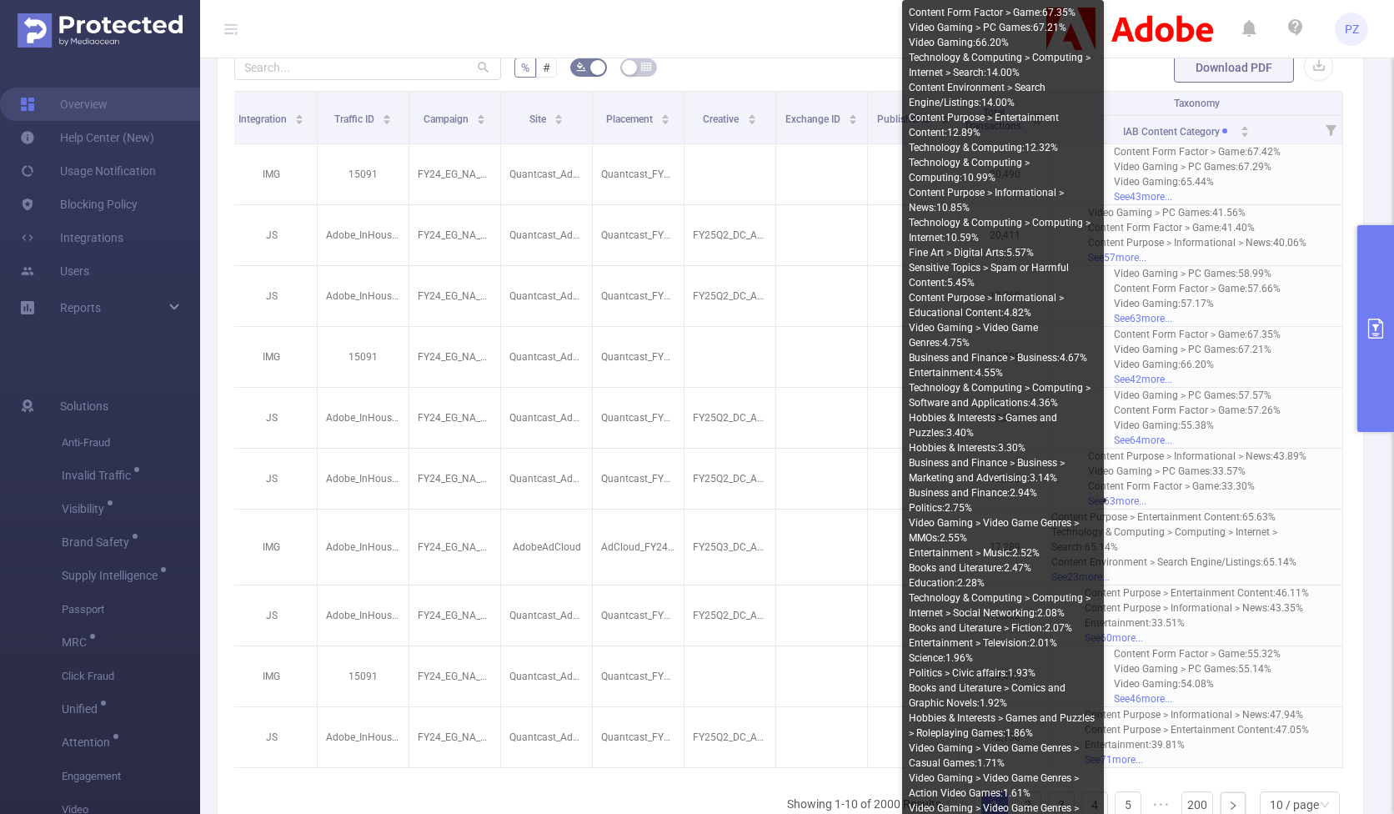
click at [944, 150] on div "Technology & Computing : 12.32%" at bounding box center [1003, 147] width 188 height 15
drag, startPoint x: 944, startPoint y: 150, endPoint x: 953, endPoint y: 170, distance: 22.0
click at [953, 170] on div "Content Form Factor > Game : 67.35% Video Gaming > PC Games : 67.21% Video Gami…" at bounding box center [1003, 500] width 188 height 990
click at [932, 148] on div "Technology & Computing : 12.32%" at bounding box center [1003, 147] width 188 height 15
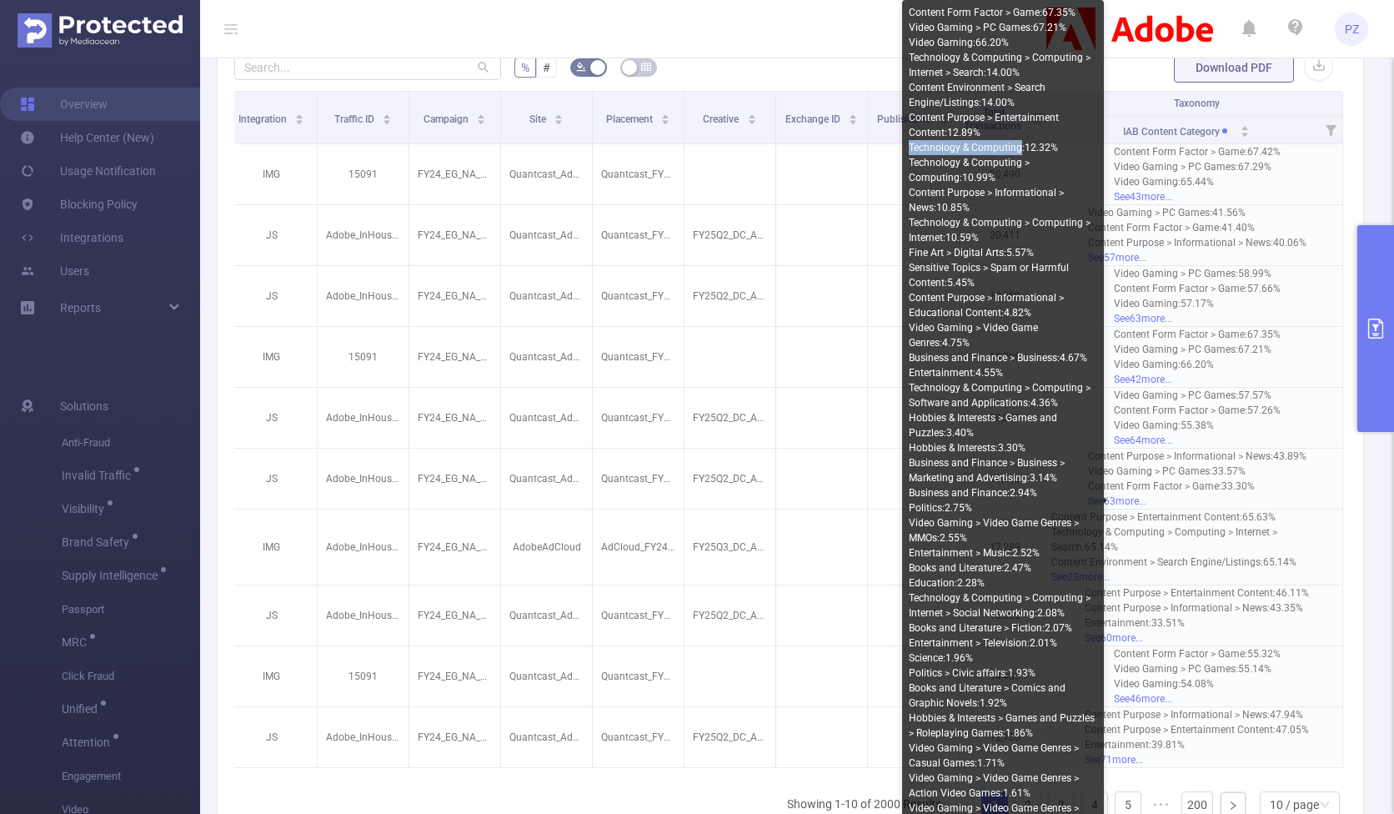
drag, startPoint x: 932, startPoint y: 148, endPoint x: 975, endPoint y: 148, distance: 42.5
click at [975, 148] on div "Technology & Computing : 12.32%" at bounding box center [1003, 147] width 188 height 15
drag, startPoint x: 1026, startPoint y: 146, endPoint x: 1066, endPoint y: 146, distance: 40.0
click at [998, 146] on div "Technology & Computing : 12.32%" at bounding box center [1003, 147] width 188 height 15
click at [940, 166] on div "Technology & Computing > Computing : 10.99%" at bounding box center [1003, 170] width 188 height 30
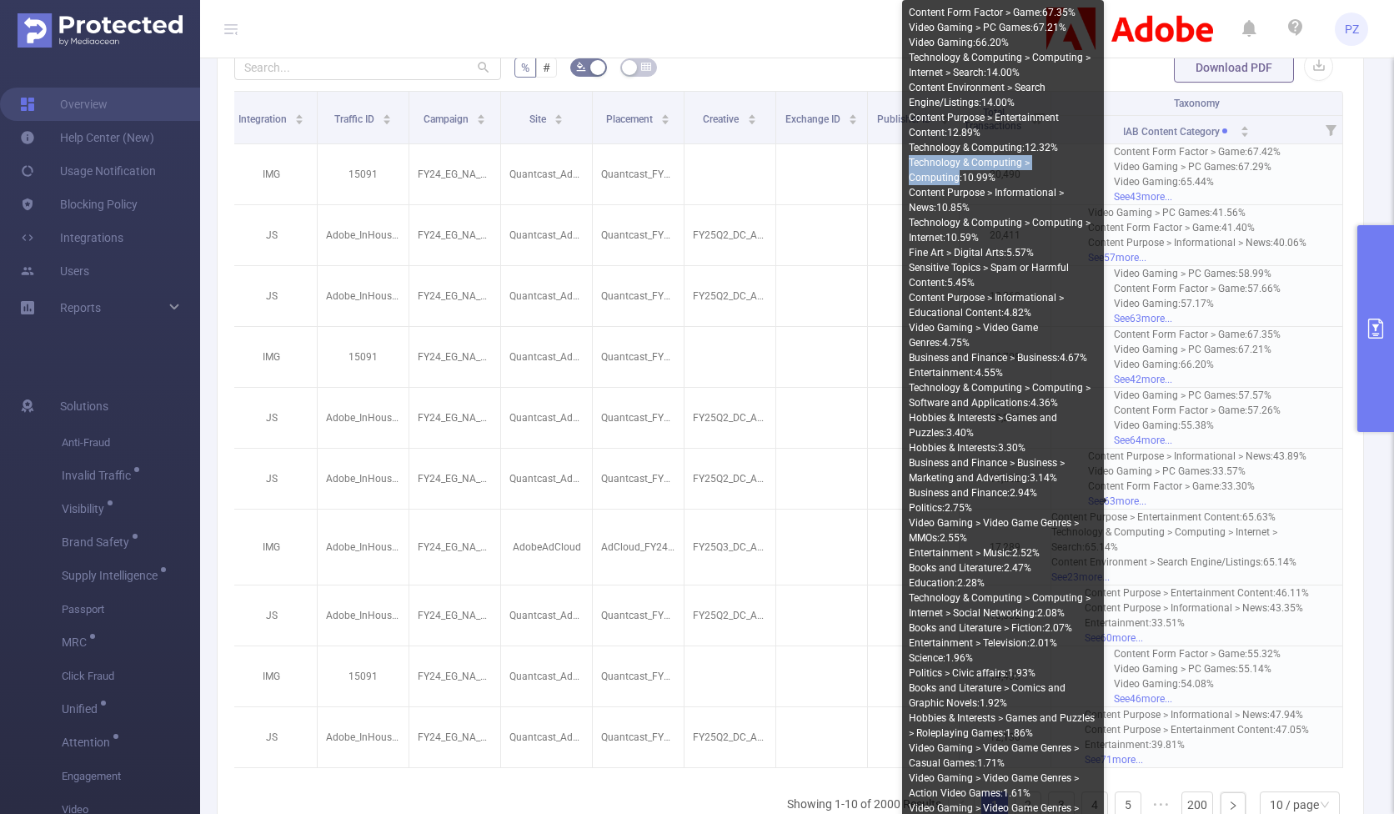
drag, startPoint x: 940, startPoint y: 166, endPoint x: 1076, endPoint y: 158, distance: 136.1
click at [998, 158] on div "Technology & Computing > Computing : 10.99%" at bounding box center [1003, 170] width 188 height 30
click at [941, 183] on div "Technology & Computing > Computing : 10.99%" at bounding box center [1003, 170] width 188 height 30
click at [929, 179] on div "Technology & Computing > Computing : 10.99%" at bounding box center [1003, 170] width 188 height 30
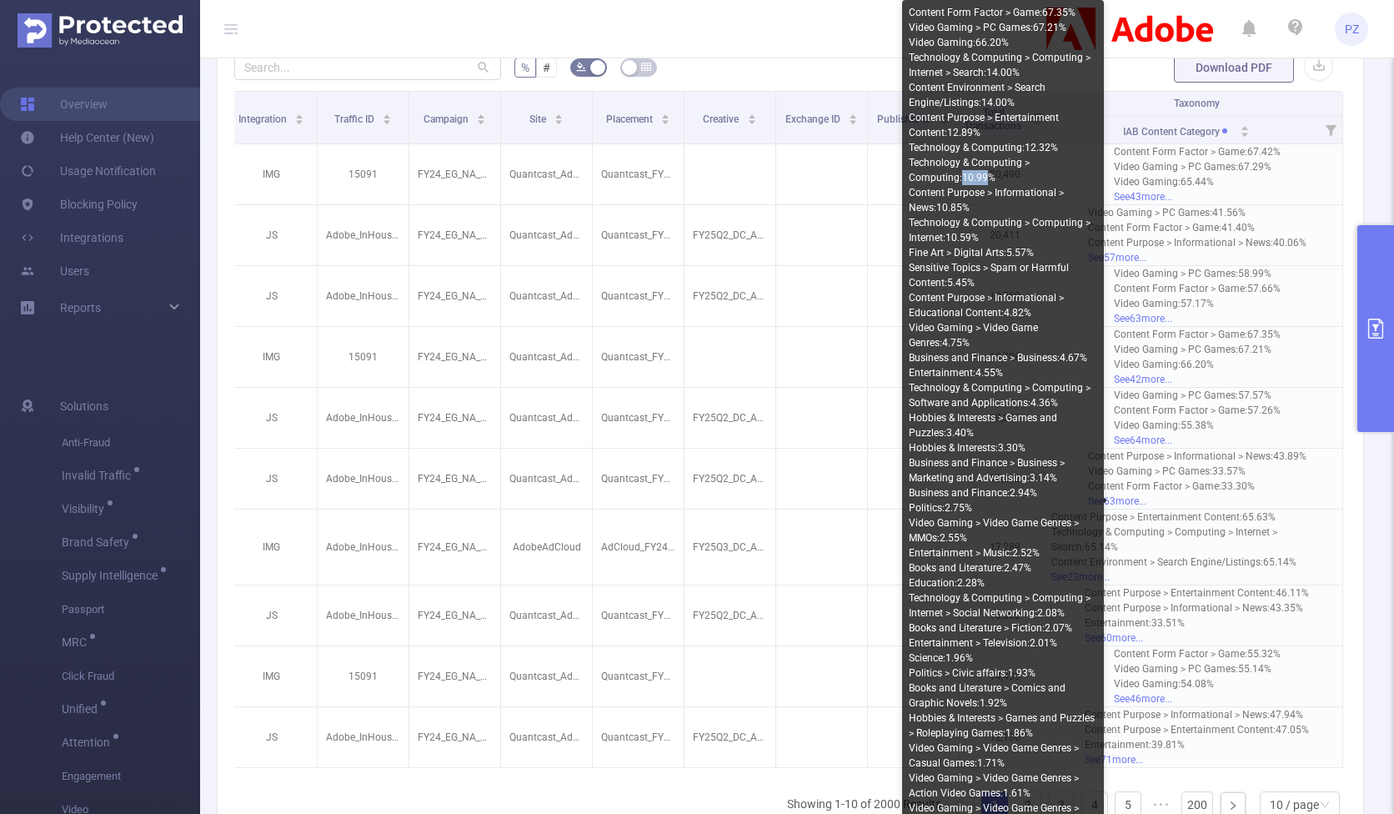
click at [929, 179] on div "Technology & Computing > Computing : 10.99%" at bounding box center [1003, 170] width 188 height 30
click at [998, 145] on div "Technology & Computing : 12.32%" at bounding box center [1003, 147] width 188 height 15
drag, startPoint x: 1010, startPoint y: 145, endPoint x: 1011, endPoint y: 171, distance: 25.9
click at [998, 171] on div "Content Form Factor > Game : 67.35% Video Gaming > PC Games : 67.21% Video Gami…" at bounding box center [1003, 500] width 188 height 990
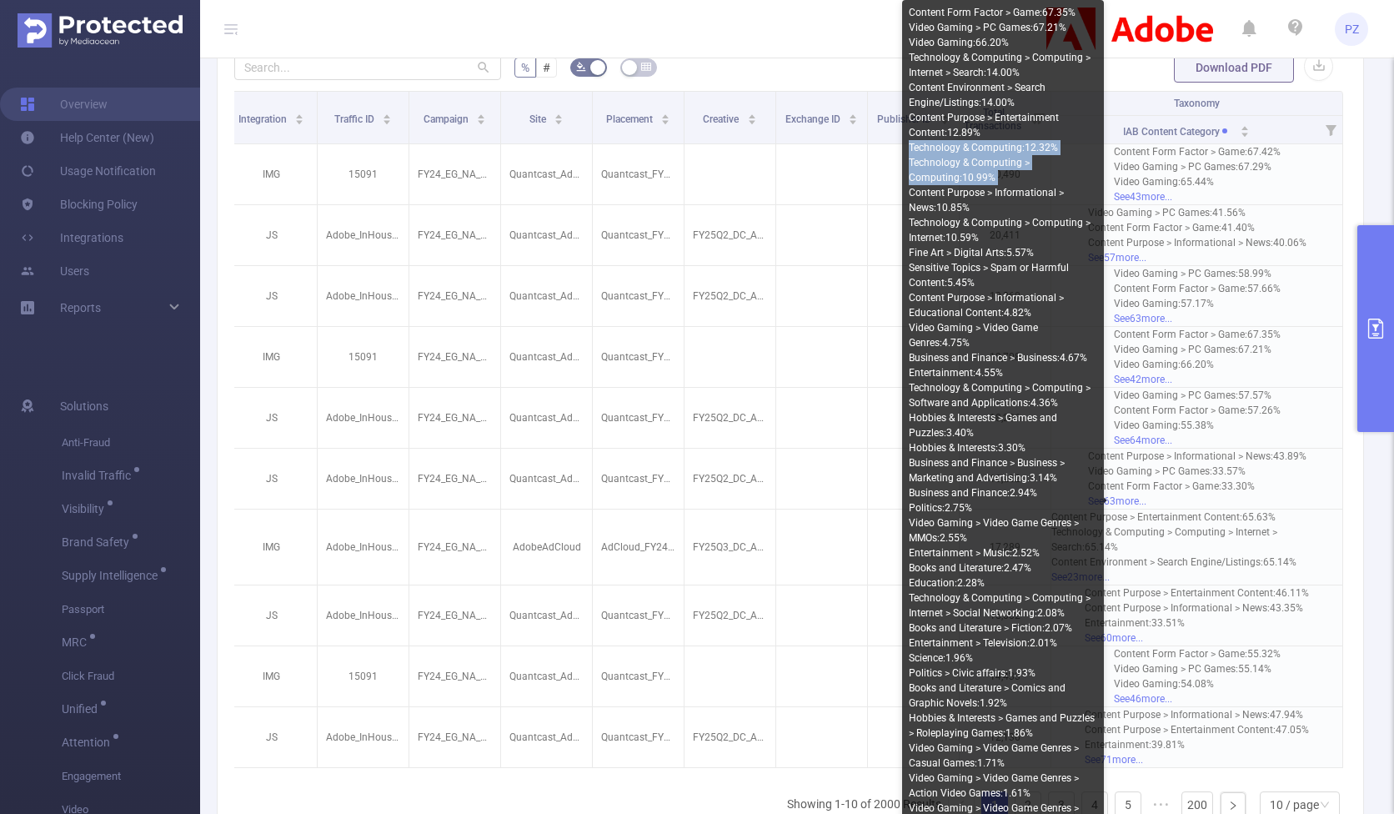
click at [998, 157] on div "Technology & Computing > Computing : 10.99%" at bounding box center [1003, 170] width 188 height 30
click at [998, 149] on div "Technology & Computing : 12.32%" at bounding box center [1003, 147] width 188 height 15
drag, startPoint x: 1010, startPoint y: 149, endPoint x: 1006, endPoint y: 178, distance: 28.5
click at [998, 178] on div "Content Form Factor > Game : 67.35% Video Gaming > PC Games : 67.21% Video Gami…" at bounding box center [1003, 500] width 188 height 990
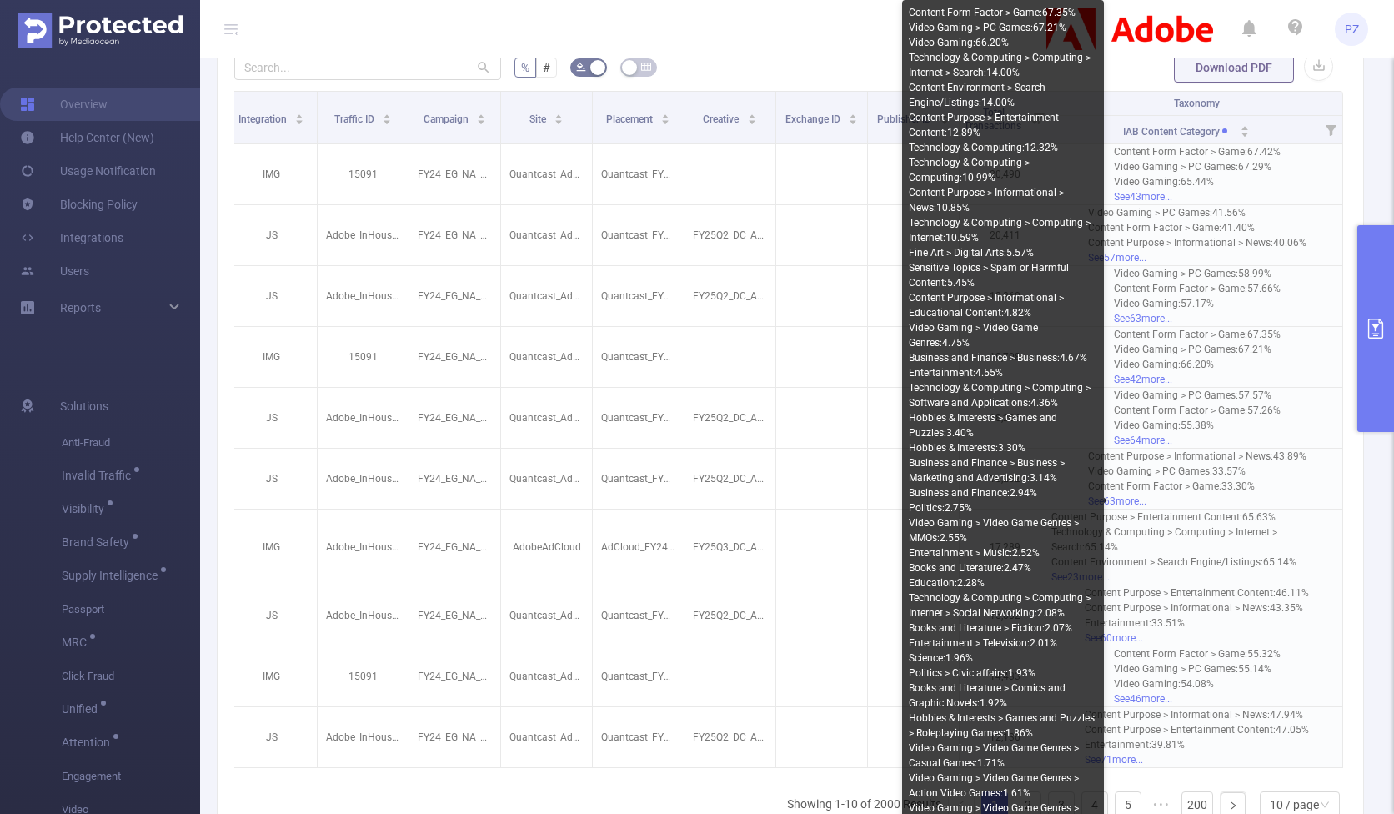
click at [998, 222] on div "Technology & Computing > Computing > Internet : 10.59%" at bounding box center [1003, 230] width 188 height 30
click at [936, 225] on div "Technology & Computing > Computing > Internet : 10.59%" at bounding box center [1003, 230] width 188 height 30
drag, startPoint x: 936, startPoint y: 225, endPoint x: 995, endPoint y: 224, distance: 58.4
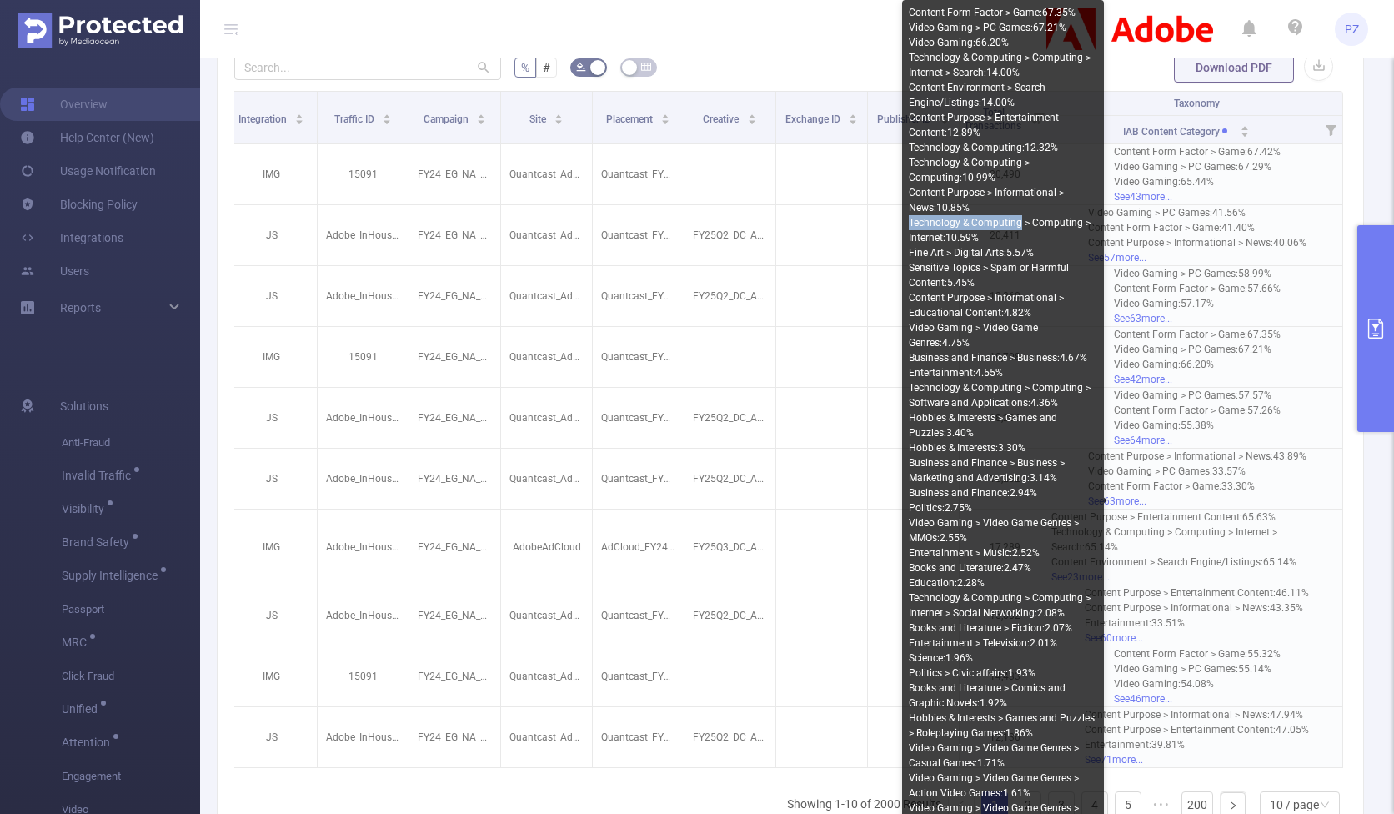
click at [995, 224] on div "Technology & Computing > Computing > Internet : 10.59%" at bounding box center [1003, 230] width 188 height 30
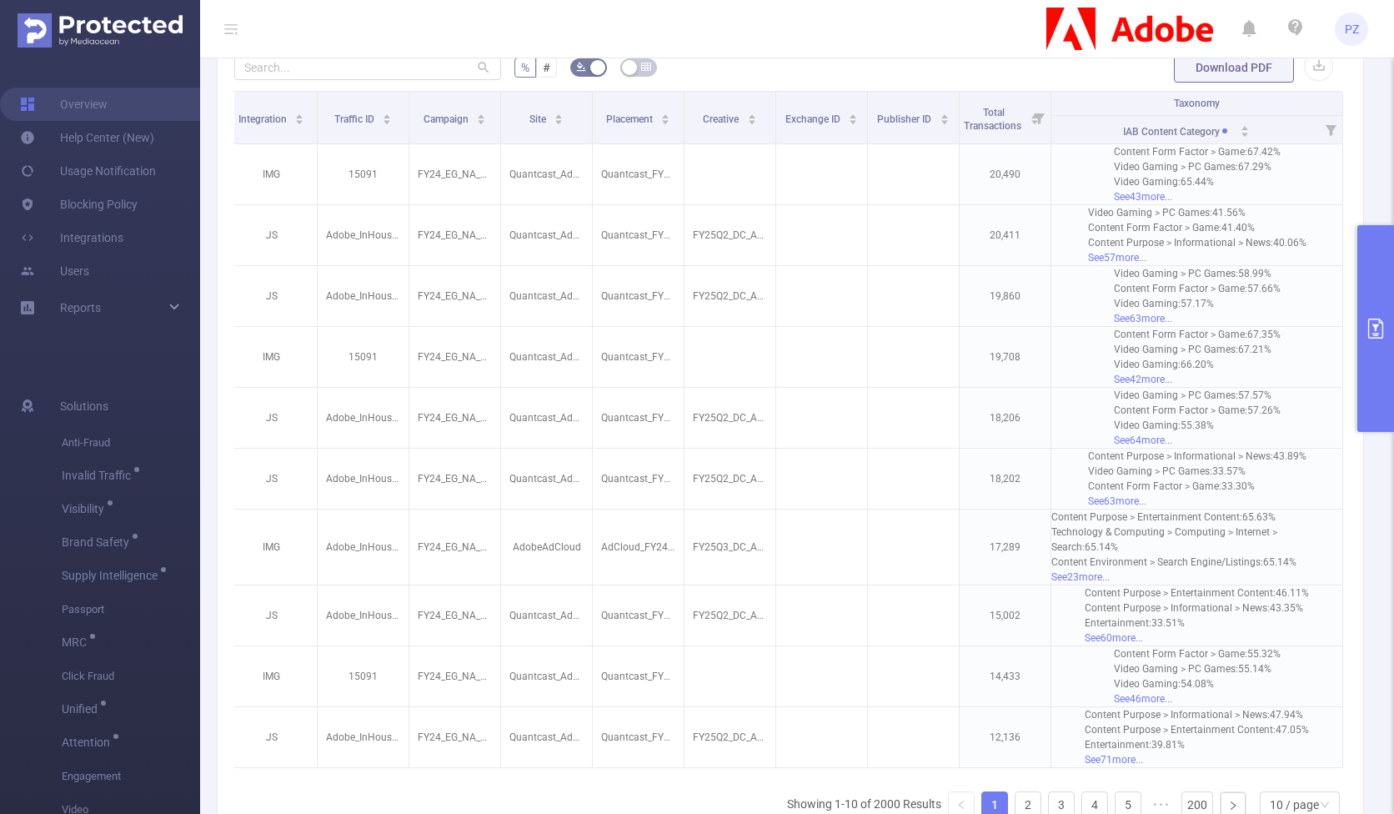
click at [998, 344] on button "primary" at bounding box center [1375, 328] width 37 height 207
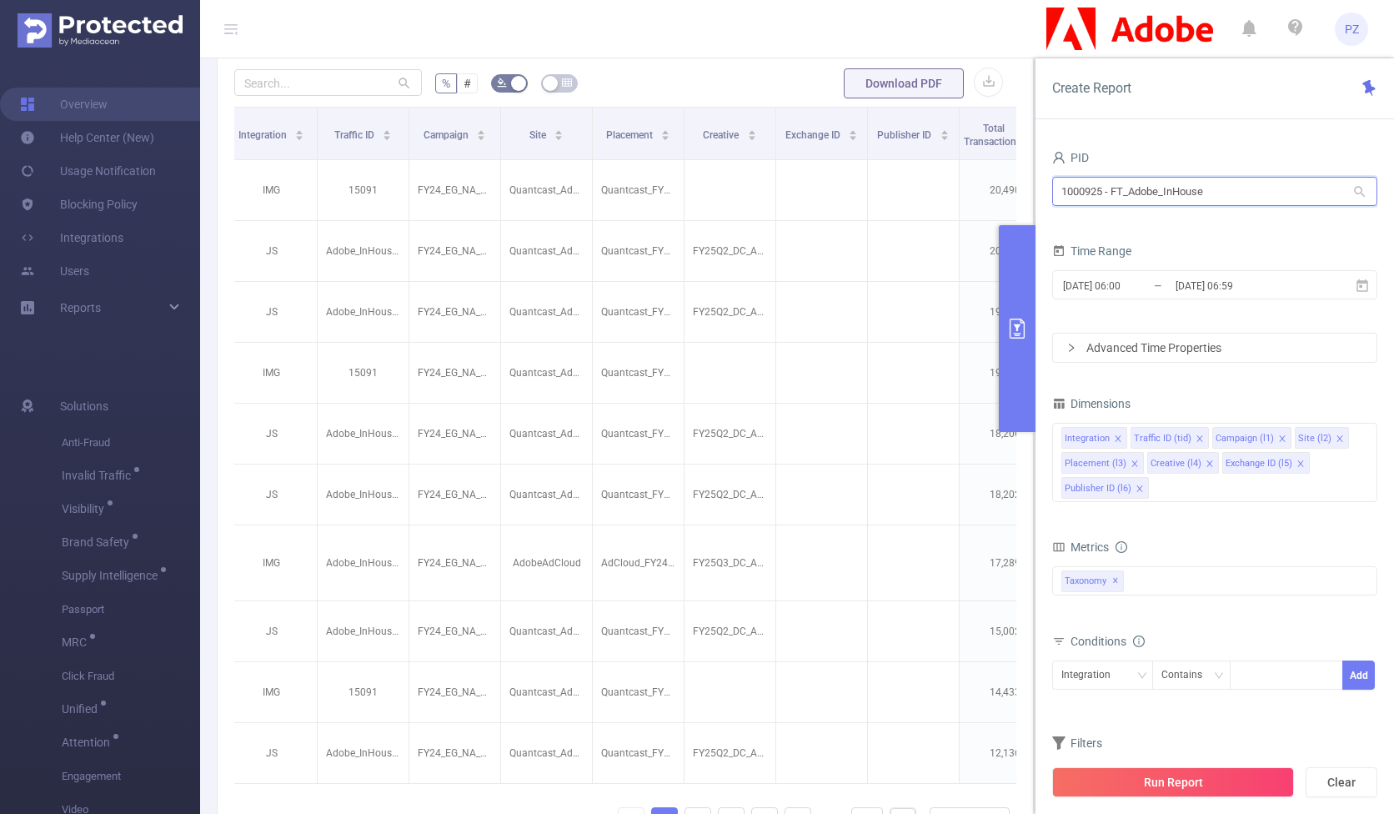
click at [998, 184] on input "1000925 - FT_Adobe_InHouse" at bounding box center [1214, 191] width 325 height 29
